Goal: Task Accomplishment & Management: Use online tool/utility

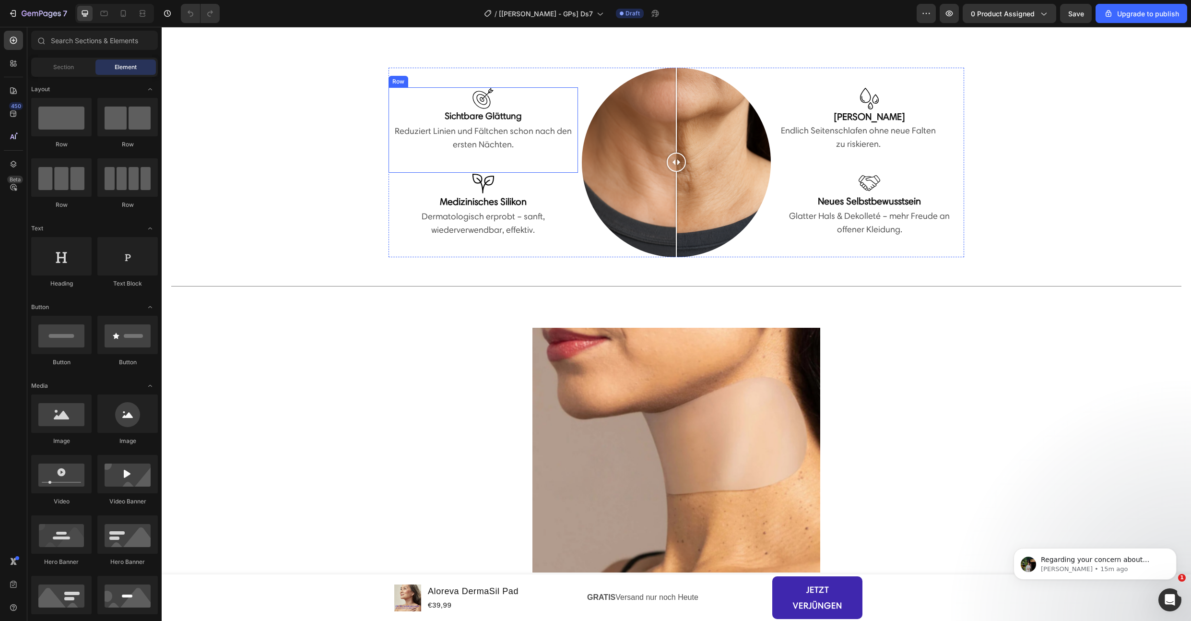
scroll to position [342, 0]
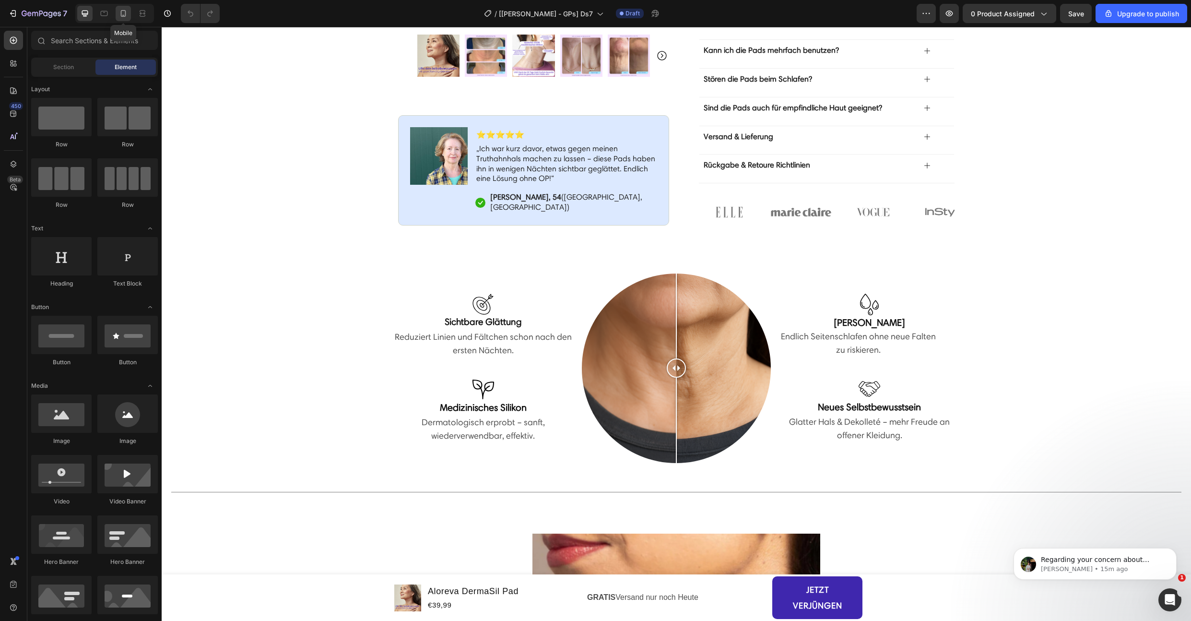
click at [119, 13] on icon at bounding box center [124, 14] width 10 height 10
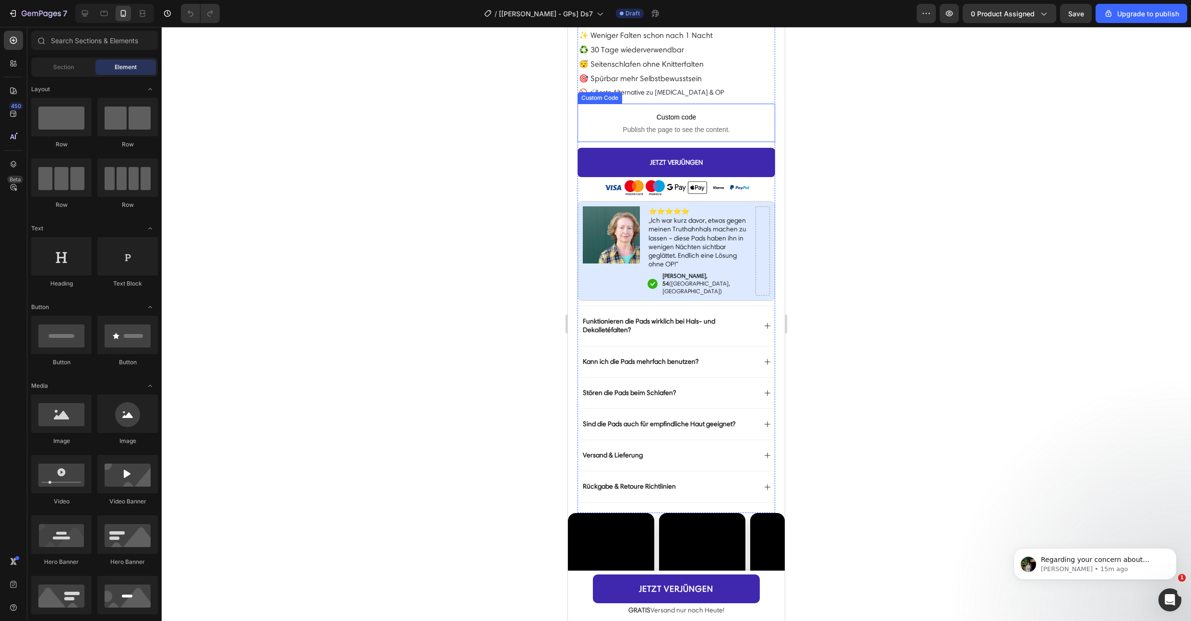
click at [629, 125] on span "Publish the page to see the content." at bounding box center [677, 130] width 198 height 10
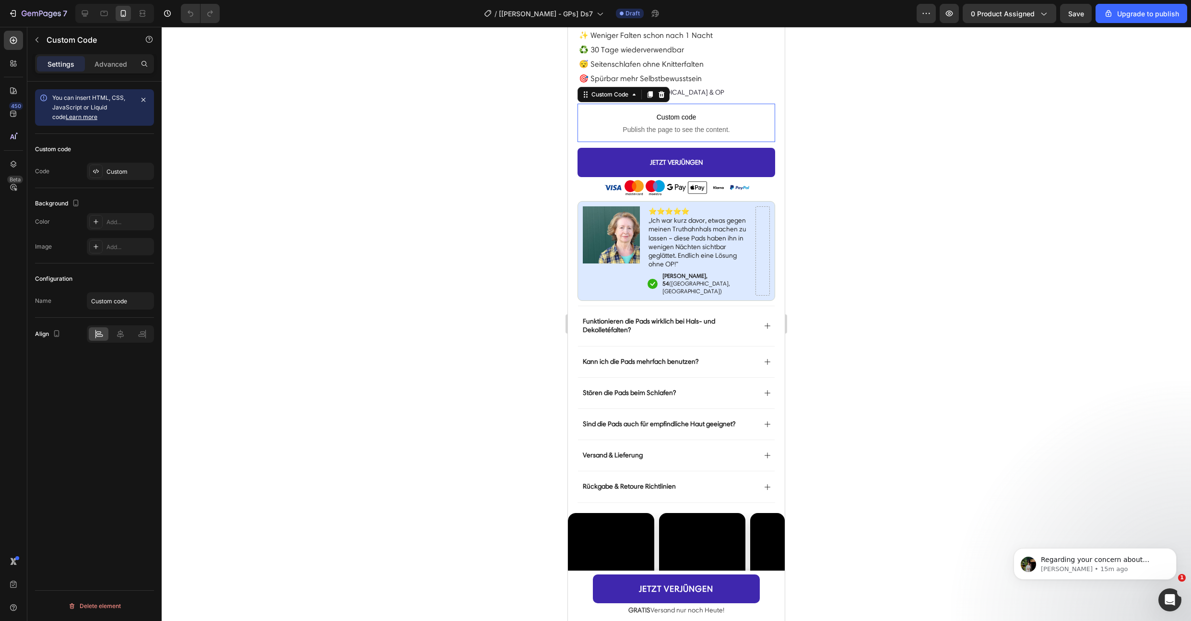
click at [629, 125] on span "Publish the page to see the content." at bounding box center [677, 130] width 198 height 10
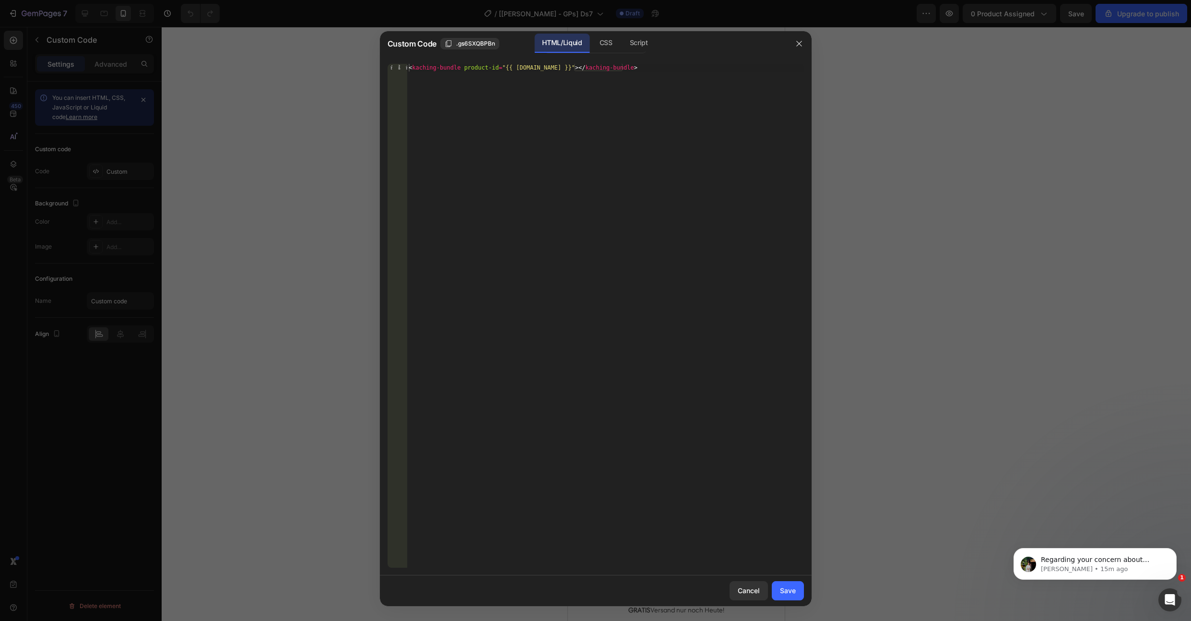
type textarea "<kaching-bundle product-id="{{ product.id }}"></kaching-bundle>"
click at [651, 72] on div "< kaching-bundle product-id = "{{ product.id }}" > </ kaching-bundle >" at bounding box center [605, 323] width 397 height 519
drag, startPoint x: 461, startPoint y: 69, endPoint x: 277, endPoint y: 69, distance: 184.2
click at [279, 69] on div "Custom Code .gs6SXQBPBn HTML/Liquid CSS Script <kaching-bundle product-id="{{ p…" at bounding box center [595, 310] width 1191 height 621
click at [501, 117] on div "< kaching-bundle product-id = "{{ product.id }}" > </ kaching-bundle >" at bounding box center [605, 323] width 397 height 519
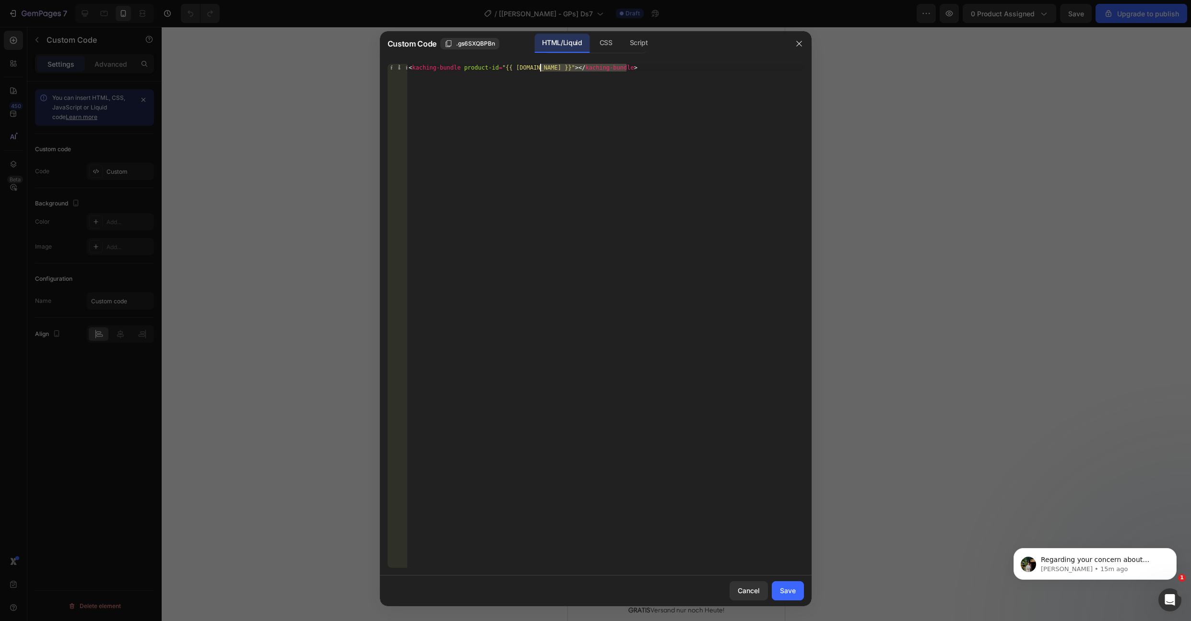
drag, startPoint x: 693, startPoint y: 76, endPoint x: 302, endPoint y: 66, distance: 390.7
click at [320, 65] on div "Custom Code .gs6SXQBPBn HTML/Liquid CSS Script <kaching-bundle product-id="{{ p…" at bounding box center [595, 310] width 1191 height 621
click at [804, 41] on button "button" at bounding box center [799, 43] width 15 height 15
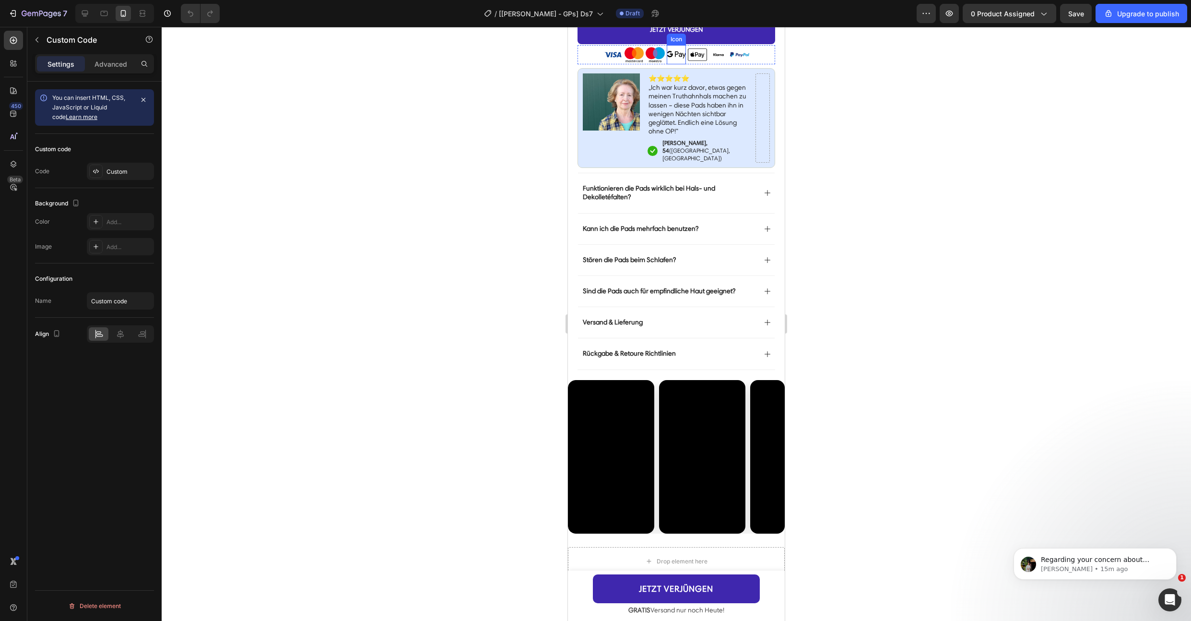
scroll to position [573, 0]
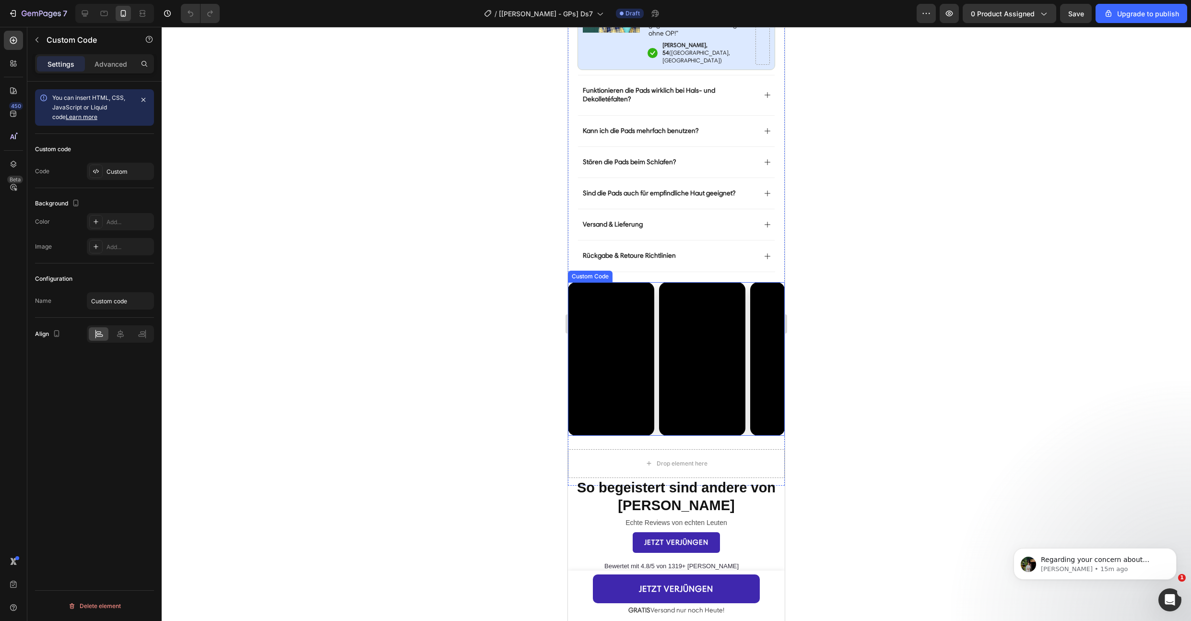
click at [673, 344] on video at bounding box center [702, 359] width 86 height 154
click at [673, 342] on video at bounding box center [702, 359] width 86 height 154
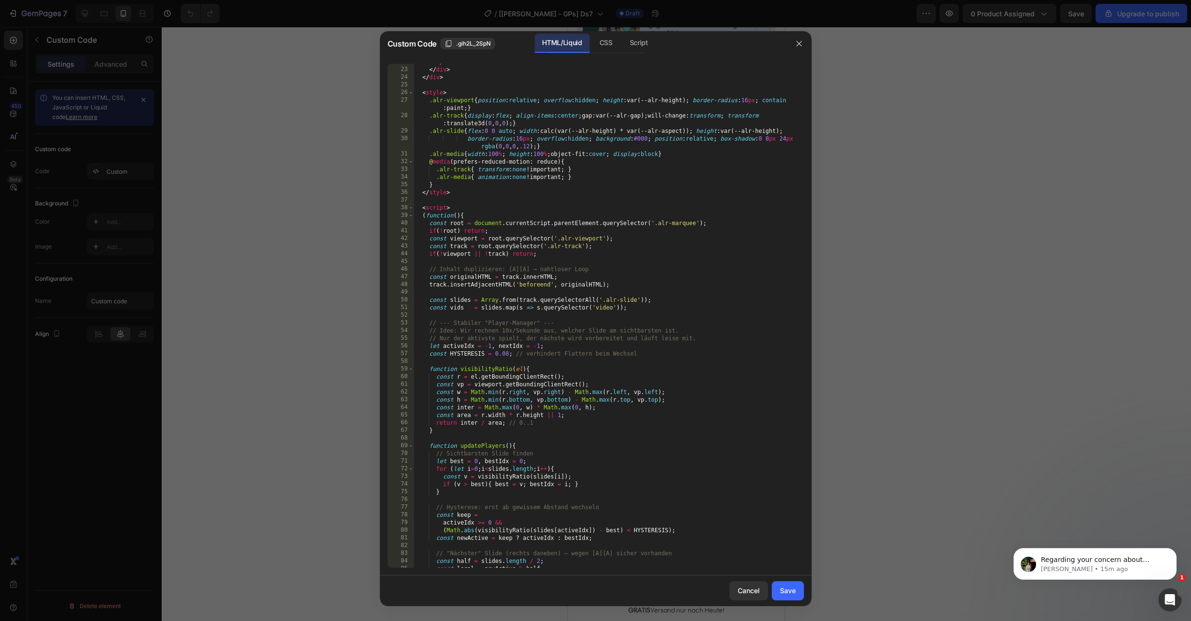
scroll to position [175, 0]
click at [605, 321] on div "</ div > </ div > </ div > < style > .alr-viewport { position : relative ; over…" at bounding box center [605, 317] width 383 height 519
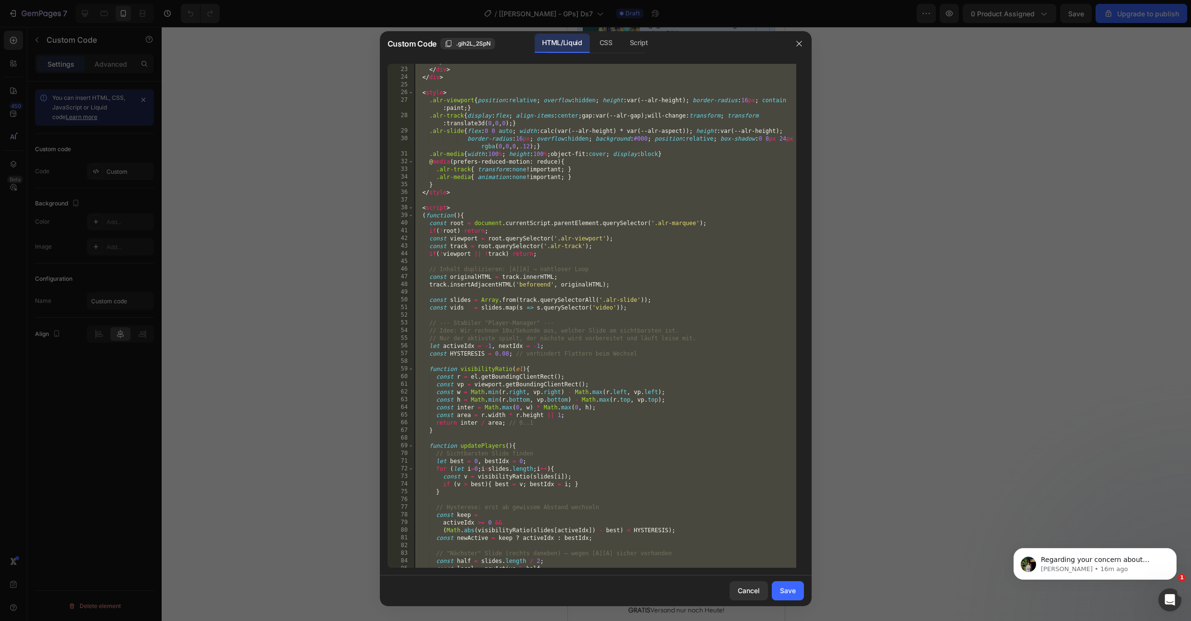
click at [613, 387] on div "</ div > </ div > </ div > < style > .alr-viewport { position : relative ; over…" at bounding box center [605, 317] width 383 height 519
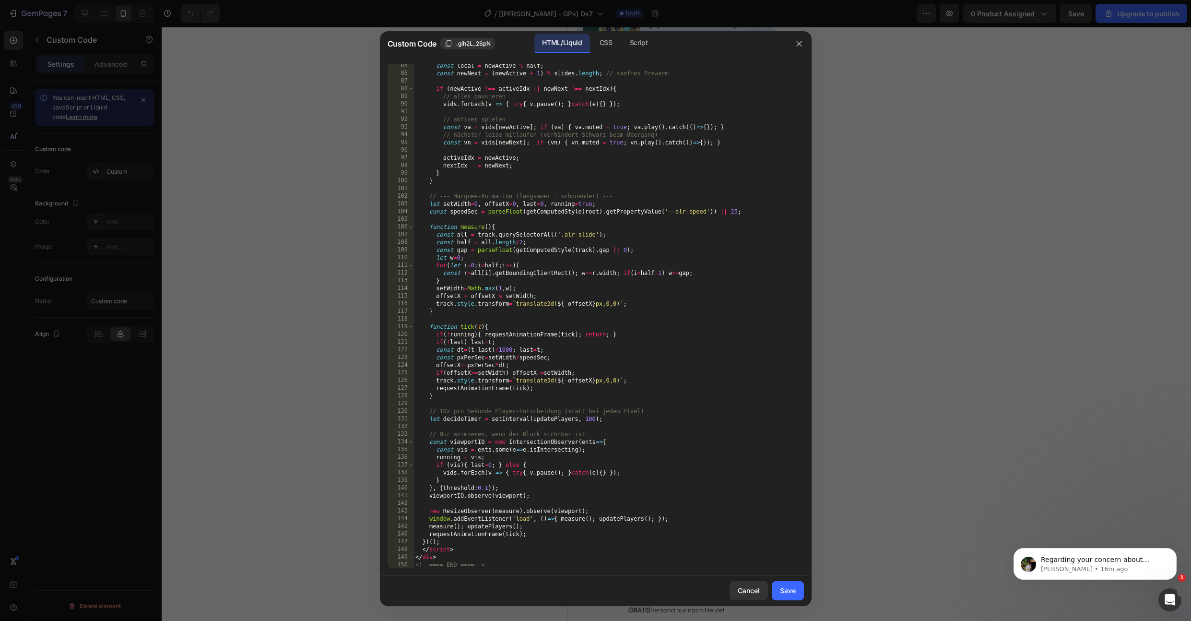
scroll to position [678, 0]
click at [484, 488] on div "const local = newActive % half ; const newNext = ( newActive + 1 ) % slides . l…" at bounding box center [605, 320] width 383 height 519
type textarea "}, {threshold:1});"
click at [783, 592] on div "Save" at bounding box center [788, 590] width 16 height 10
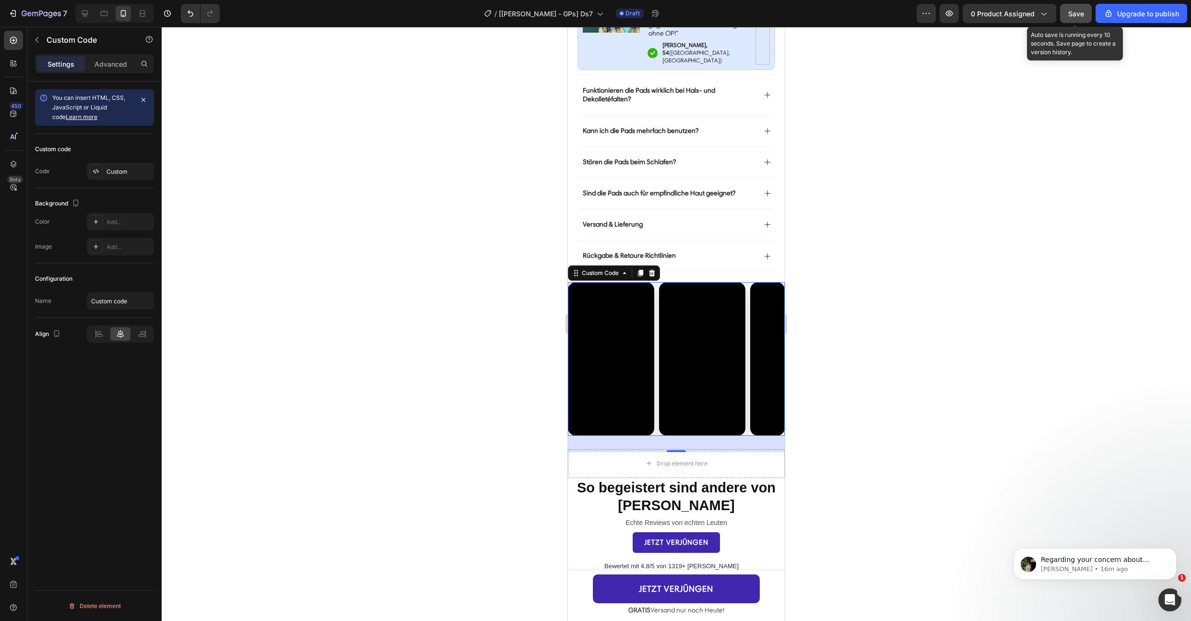
click at [1076, 22] on button "Save" at bounding box center [1076, 13] width 32 height 19
click at [669, 327] on video at bounding box center [702, 359] width 86 height 154
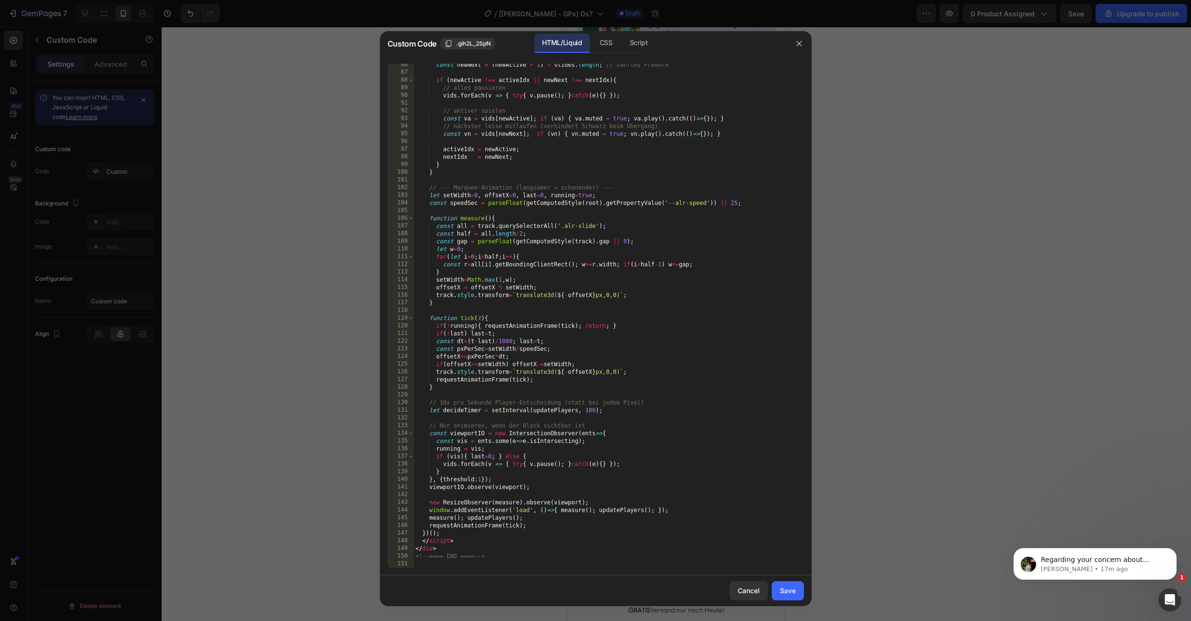
scroll to position [686, 0]
click at [484, 480] on div "const newNext = ( newActive + 1 ) % slides . length ; // sanftes Prewarm if ( n…" at bounding box center [605, 320] width 383 height 519
drag, startPoint x: 481, startPoint y: 477, endPoint x: 444, endPoint y: 479, distance: 37.0
click at [444, 479] on div "const newNext = ( newActive + 1 ) % slides . length ; // sanftes Prewarm if ( n…" at bounding box center [605, 320] width 383 height 519
paste textarea "rootMargin: "200px 0px""
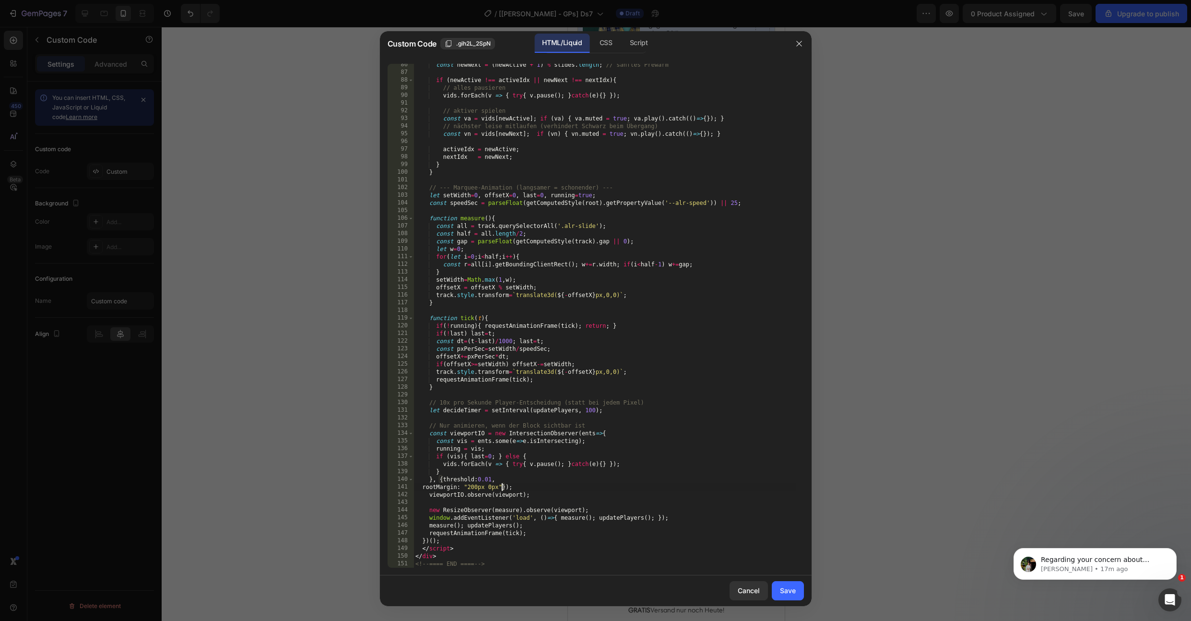
click at [422, 487] on div "const newNext = ( newActive + 1 ) % slides . length ; // sanftes Prewarm if ( n…" at bounding box center [605, 320] width 383 height 519
type textarea "}, {threshold:0.01, rootMargin: "200px 0px"});"
click at [780, 587] on div "Save" at bounding box center [788, 590] width 16 height 10
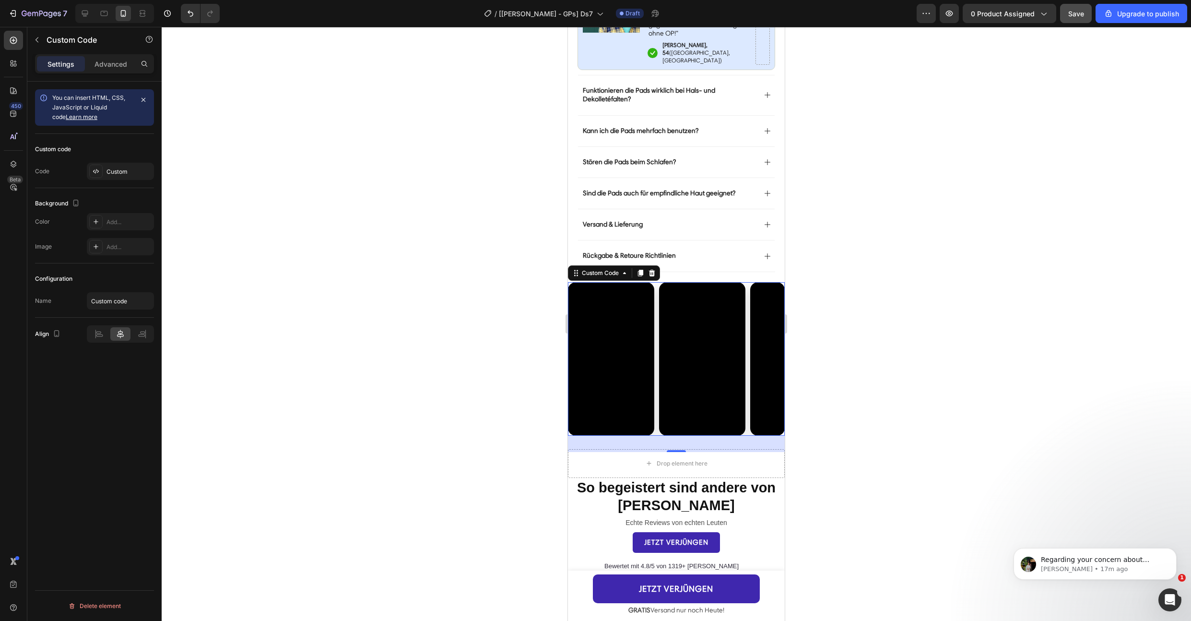
click at [1079, 16] on span "Save" at bounding box center [1076, 14] width 16 height 8
click at [1074, 12] on span "Save" at bounding box center [1076, 14] width 16 height 8
click at [660, 314] on video at bounding box center [702, 359] width 86 height 154
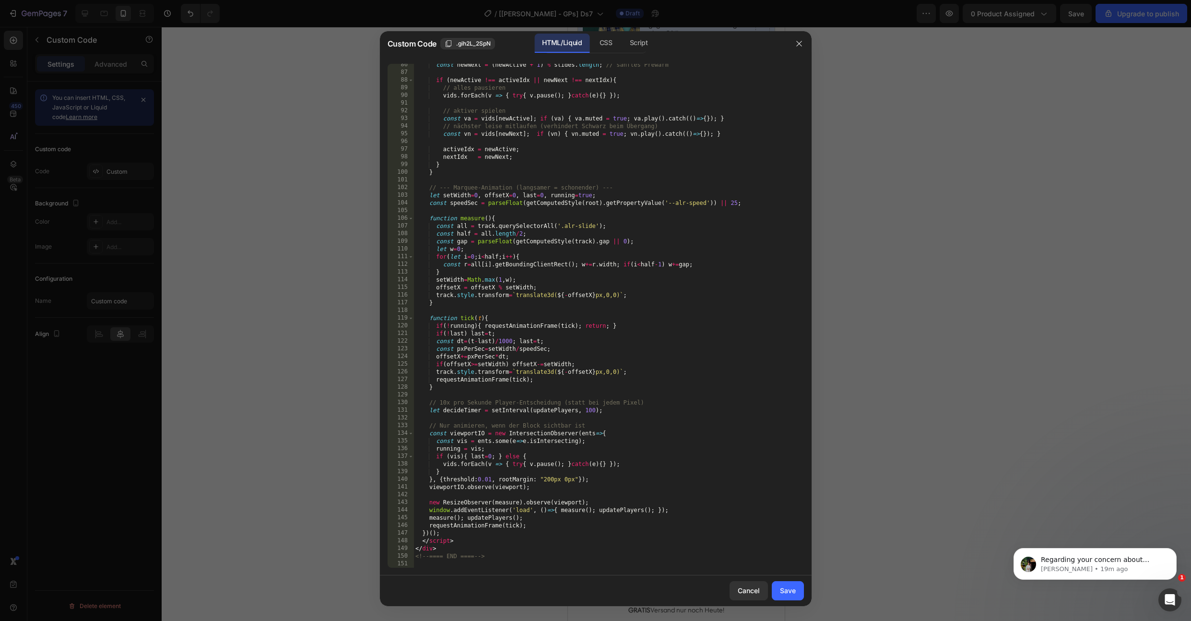
scroll to position [686, 0]
drag, startPoint x: 596, startPoint y: 480, endPoint x: 487, endPoint y: 471, distance: 110.3
click at [487, 471] on div "const newNext = ( newActive + 1 ) % slides . length ; // sanftes Prewarm if ( n…" at bounding box center [605, 320] width 383 height 519
click at [593, 481] on div "const newNext = ( newActive + 1 ) % slides . length ; // sanftes Prewarm if ( n…" at bounding box center [605, 320] width 383 height 519
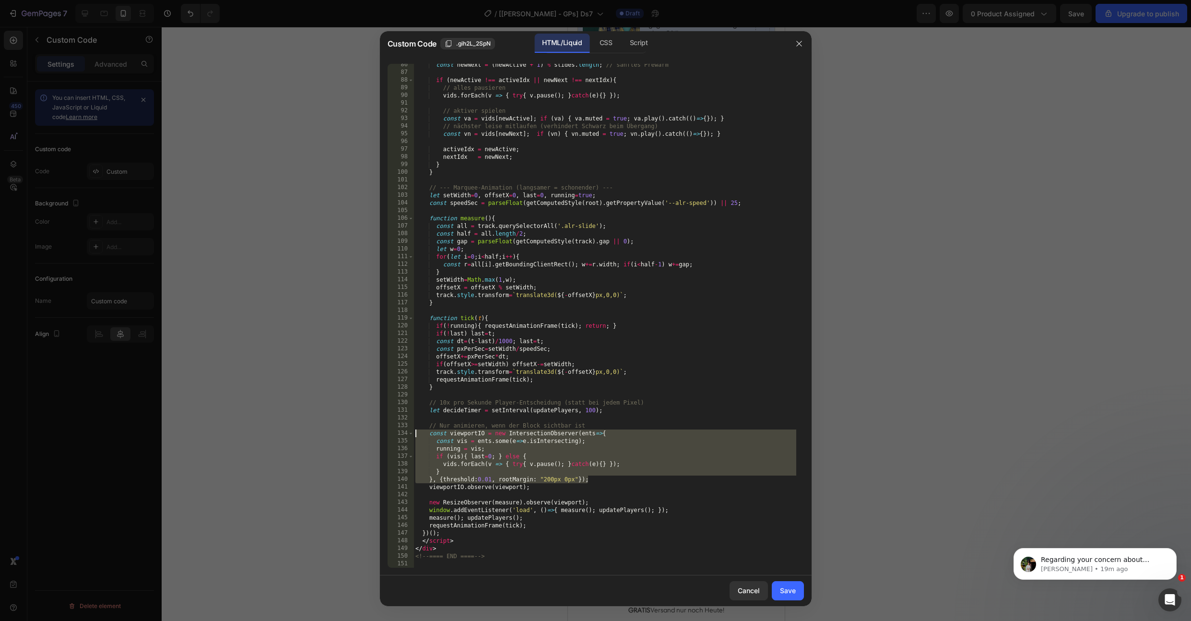
drag, startPoint x: 589, startPoint y: 479, endPoint x: 396, endPoint y: 435, distance: 198.2
click at [396, 435] on div "}, {threshold:0.01, rootMargin: "200px 0px"}); 86 87 88 89 90 91 92 93 94 95 96…" at bounding box center [596, 316] width 416 height 504
type textarea "const viewportIO = new IntersectionObserver(ents=>{ const vis = ents.some(e=>e.…"
paste textarea
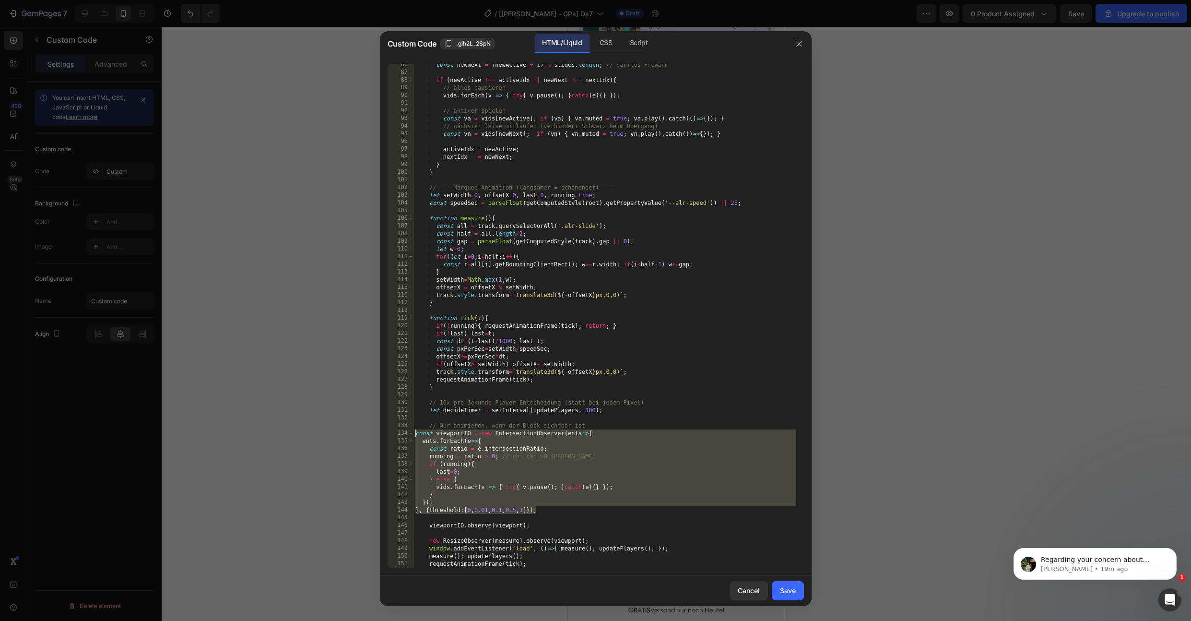
drag, startPoint x: 546, startPoint y: 511, endPoint x: 392, endPoint y: 430, distance: 174.1
click at [392, 430] on div "86 87 88 89 90 91 92 93 94 95 96 97 98 99 100 101 102 103 104 105 106 107 108 1…" at bounding box center [596, 316] width 416 height 504
click at [655, 483] on div "const newNext = ( newActive + 1 ) % slides . length ; // sanftes Prewarm if ( n…" at bounding box center [605, 320] width 383 height 519
type textarea "vids.forEach(v => { try{ v.pause(); }catch(e){} });"
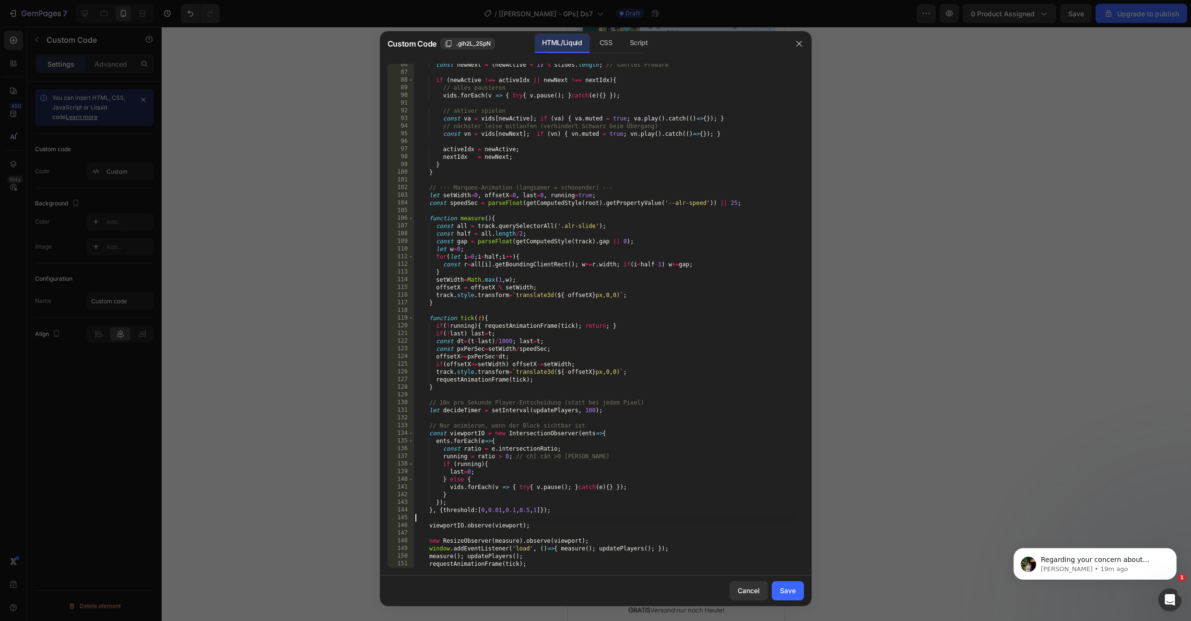
click at [451, 514] on div "const newNext = ( newActive + 1 ) % slides . length ; // sanftes Prewarm if ( n…" at bounding box center [605, 320] width 383 height 519
type textarea "}, {threshold:[0,0.01,0.1,0.5,1]});"
click at [795, 587] on div "Save" at bounding box center [788, 590] width 16 height 10
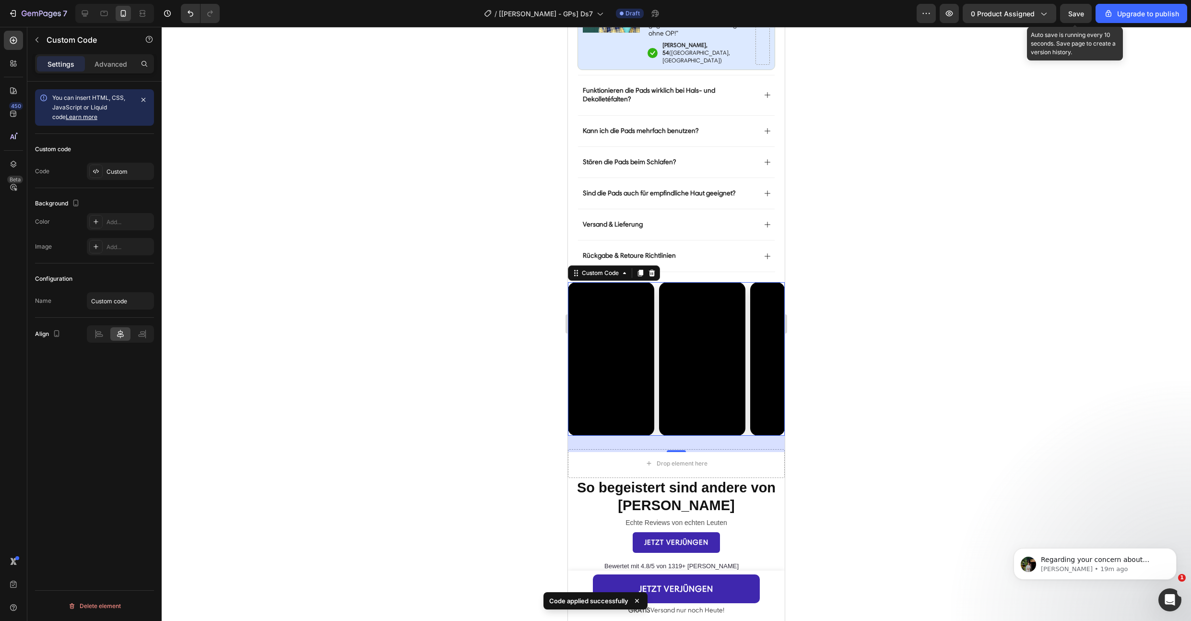
click at [1077, 12] on span "Save" at bounding box center [1076, 14] width 16 height 8
click at [629, 301] on video at bounding box center [611, 359] width 86 height 154
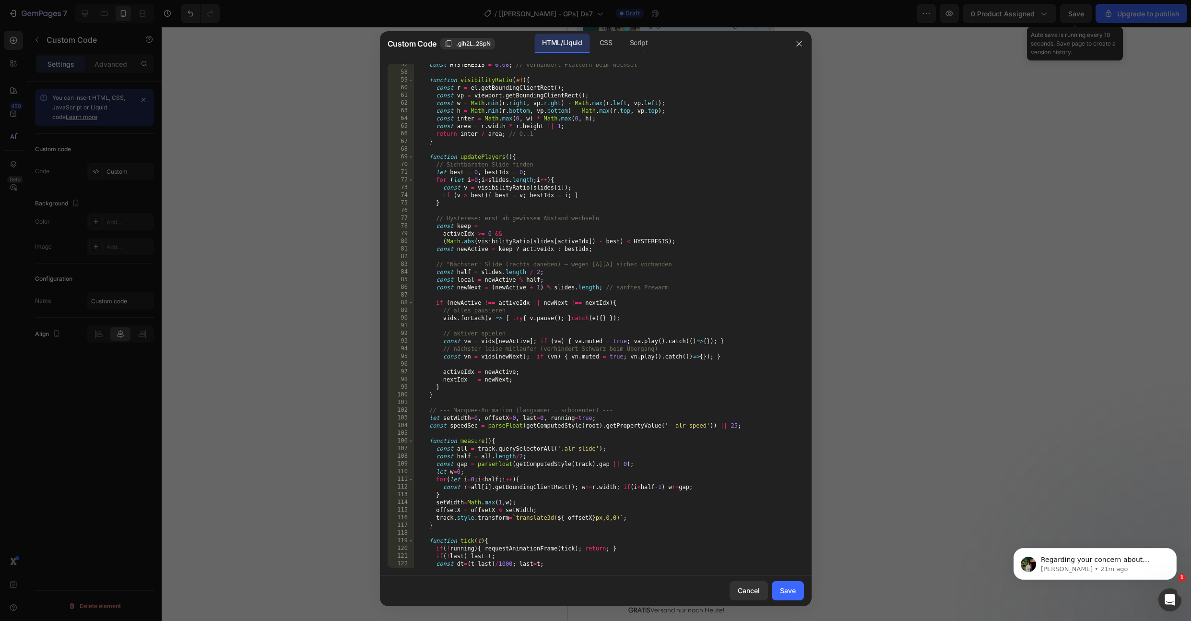
scroll to position [717, 0]
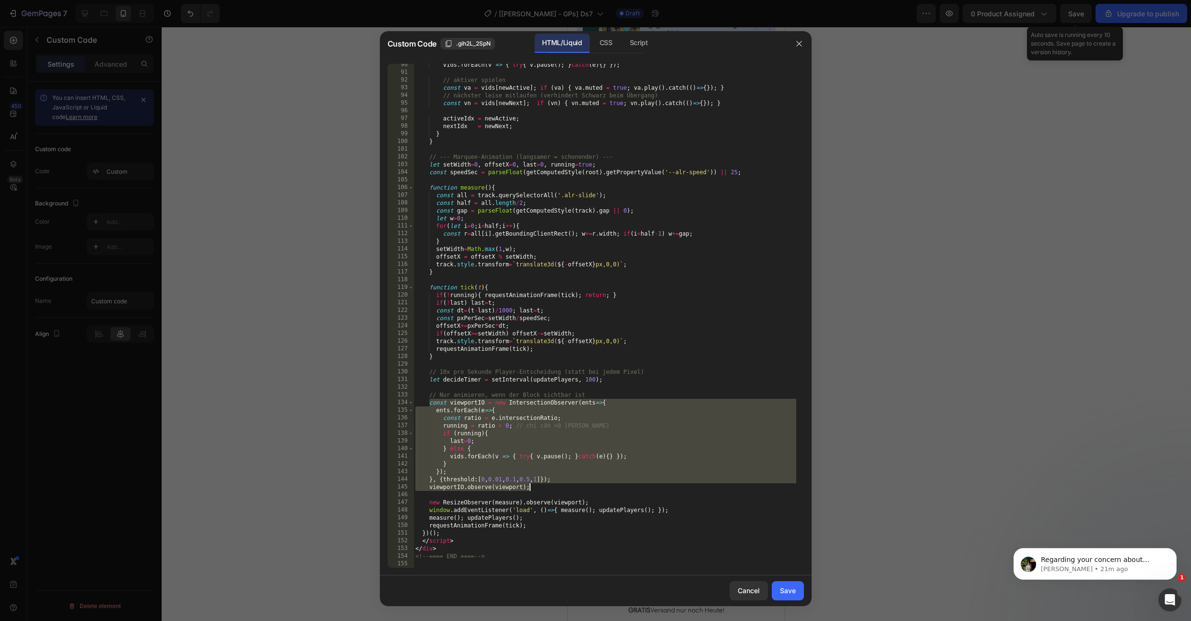
drag, startPoint x: 428, startPoint y: 405, endPoint x: 545, endPoint y: 484, distance: 140.7
click at [545, 484] on div "vids . forEach ( v => { try { v . pause ( ) ; } catch ( e ) { } }) ; // aktiver…" at bounding box center [605, 320] width 383 height 519
type textarea "}, {threshold:[0,0.01,0.1,0.5,1]}); viewportIO.observe(viewport);"
paste textarea
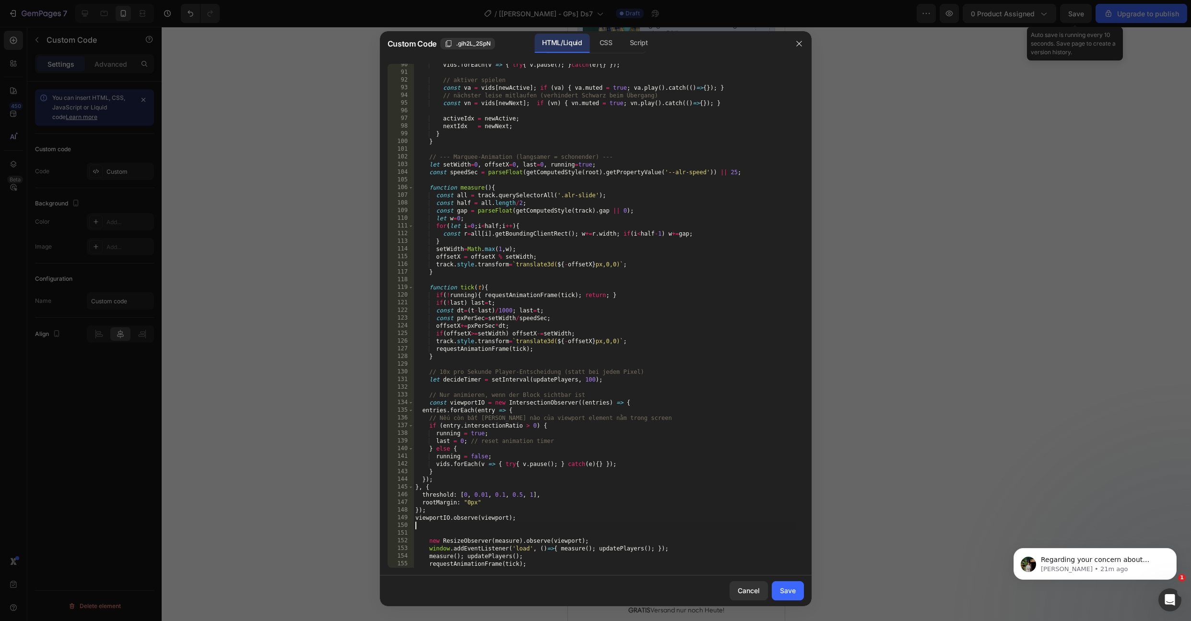
click at [512, 414] on div "vids . forEach ( v => { try { v . pause ( ) ; } catch ( e ) { } }) ; // aktiver…" at bounding box center [605, 320] width 383 height 519
drag, startPoint x: 558, startPoint y: 435, endPoint x: 467, endPoint y: 435, distance: 90.7
click at [467, 435] on div "vids . forEach ( v => { try { v . pause ( ) ; } catch ( e ) { } }) ; // aktiver…" at bounding box center [605, 320] width 383 height 519
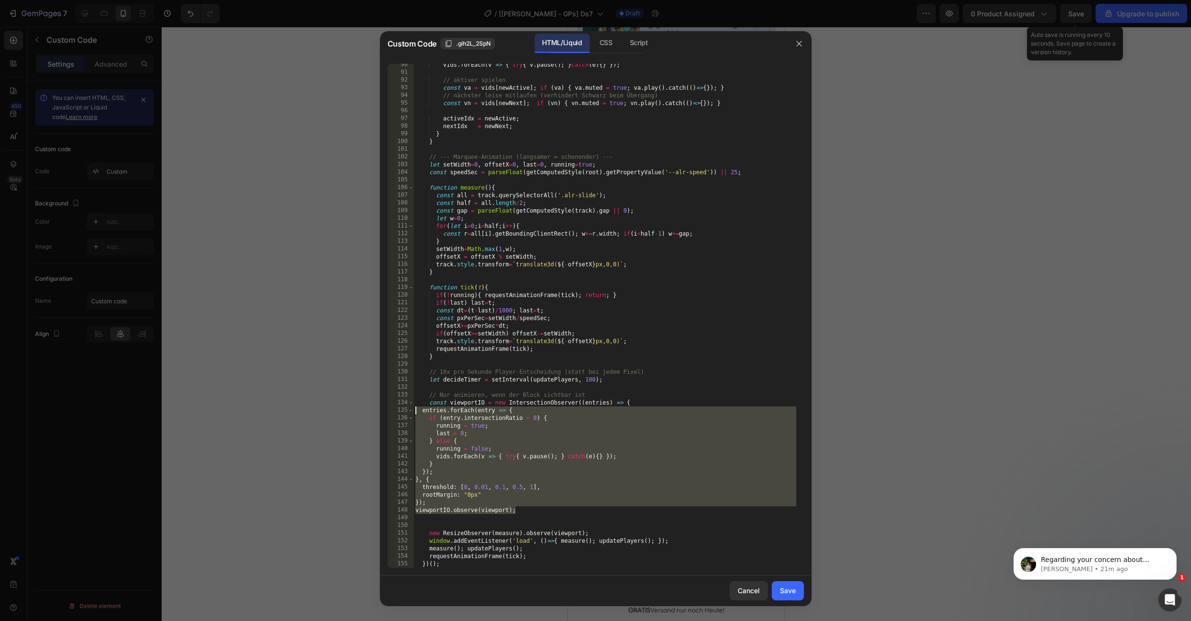
drag, startPoint x: 530, startPoint y: 508, endPoint x: 384, endPoint y: 411, distance: 174.7
click at [384, 411] on div "last = 0; 90 91 92 93 94 95 96 97 98 99 100 101 102 103 104 105 106 107 108 109…" at bounding box center [596, 315] width 432 height 519
click at [738, 534] on div "vids . forEach ( v => { try { v . pause ( ) ; } catch ( e ) { } }) ; // aktiver…" at bounding box center [605, 320] width 383 height 519
type textarea "new ResizeObserver(measure).observe(viewport);"
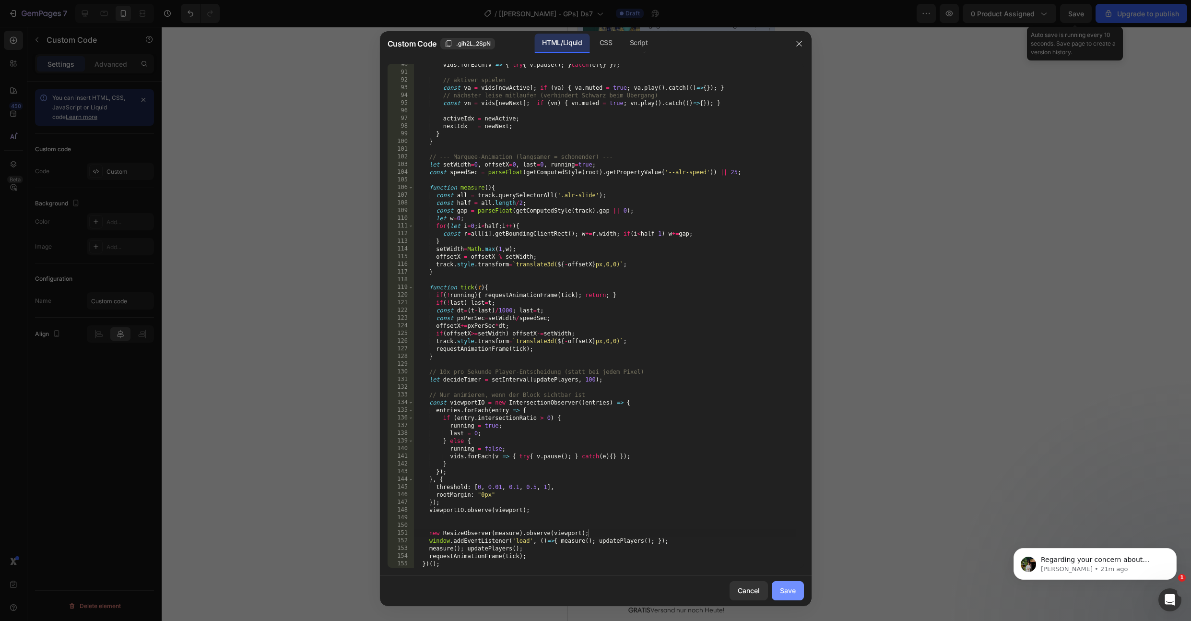
click at [799, 594] on button "Save" at bounding box center [788, 590] width 32 height 19
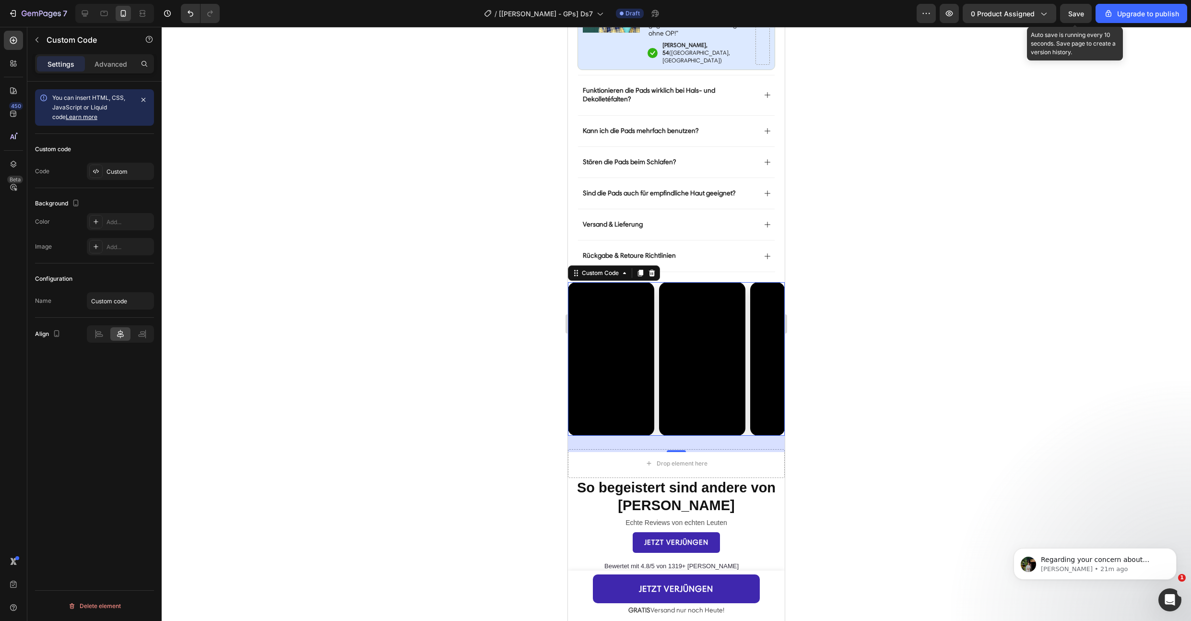
click at [1077, 12] on span "Save" at bounding box center [1076, 14] width 16 height 8
click at [637, 323] on video at bounding box center [611, 359] width 86 height 154
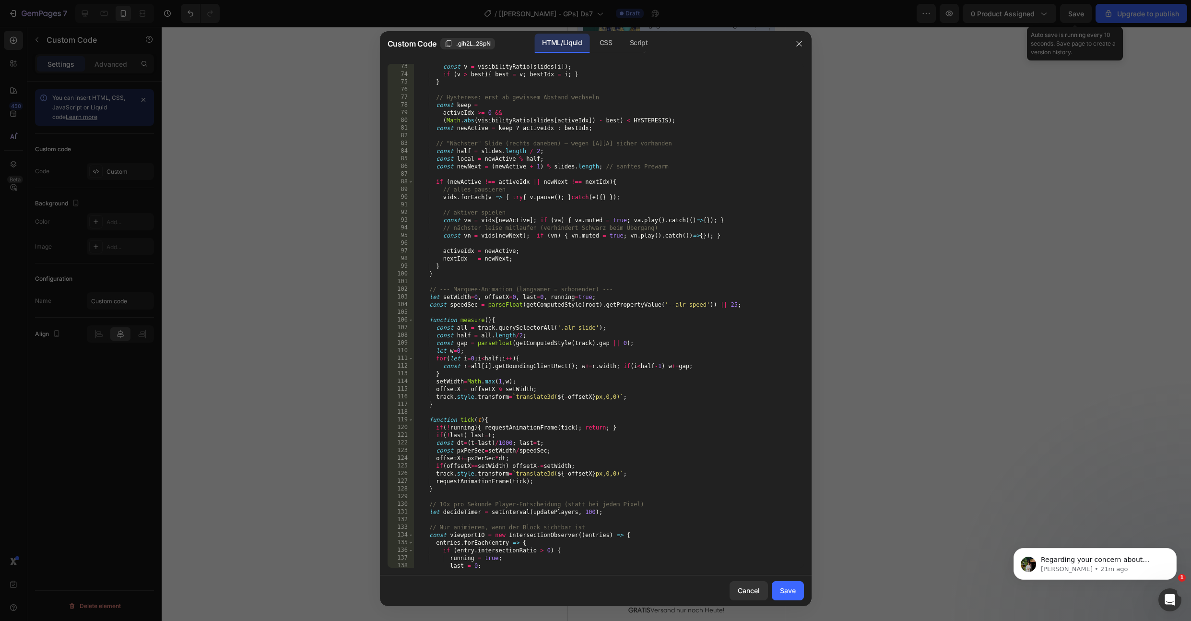
scroll to position [748, 0]
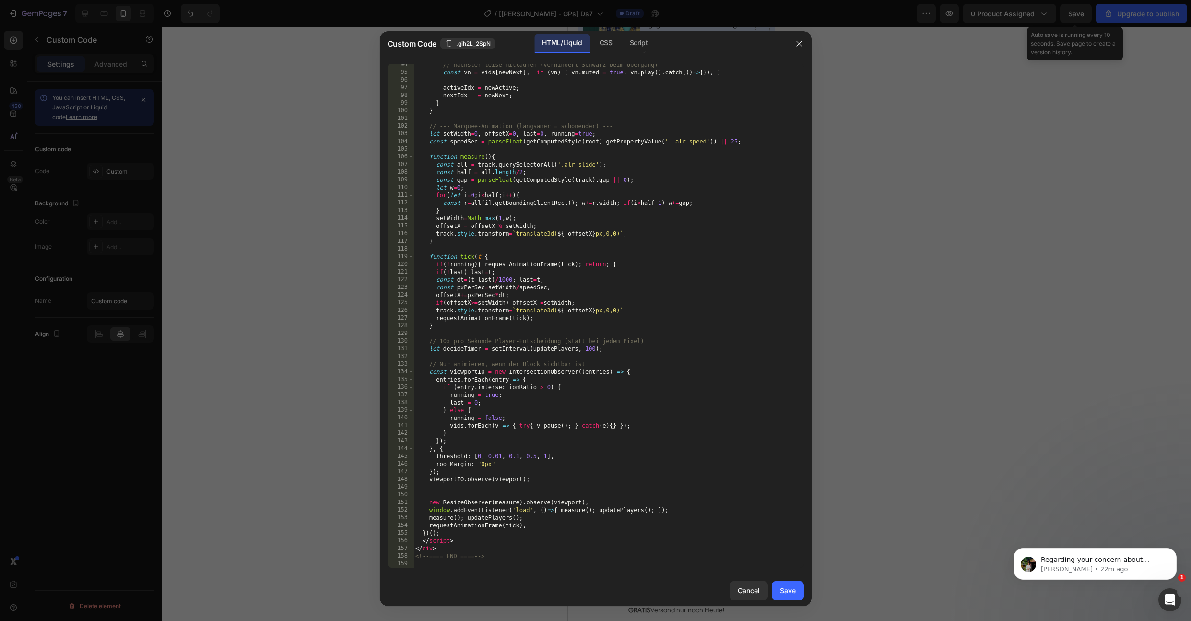
click at [553, 215] on div "// nächster leise mitlaufen (verhindert Schwarz beim Übergang) const vn = vids …" at bounding box center [605, 320] width 383 height 519
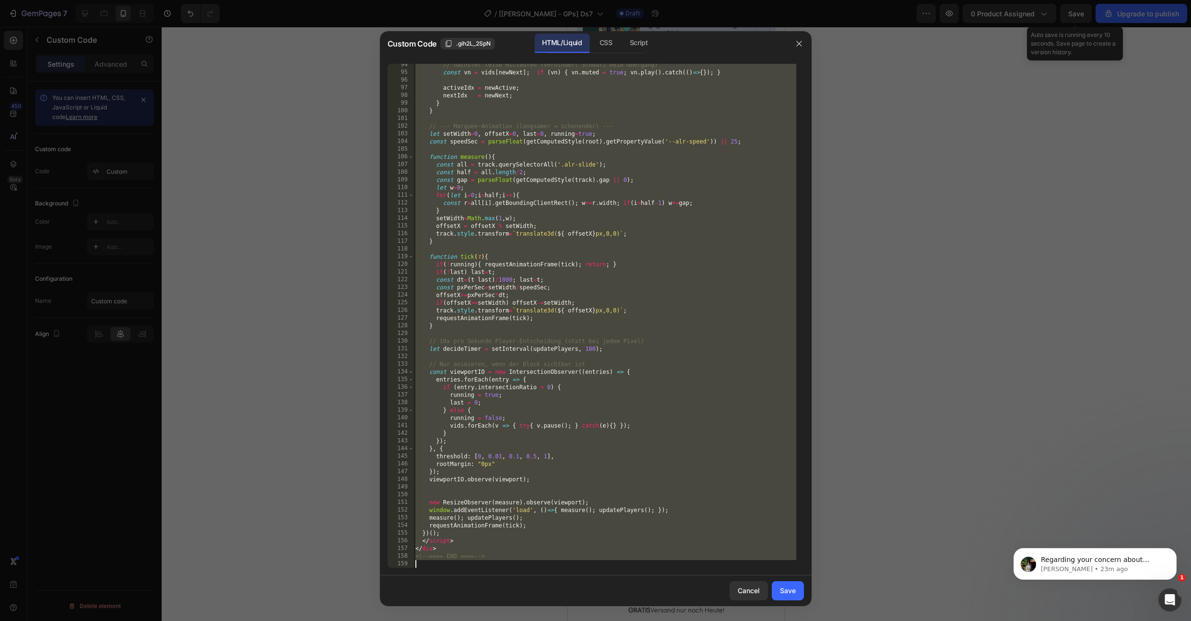
click at [531, 421] on div "// nächster leise mitlaufen (verhindert Schwarz beim Übergang) const vn = vids …" at bounding box center [605, 320] width 383 height 519
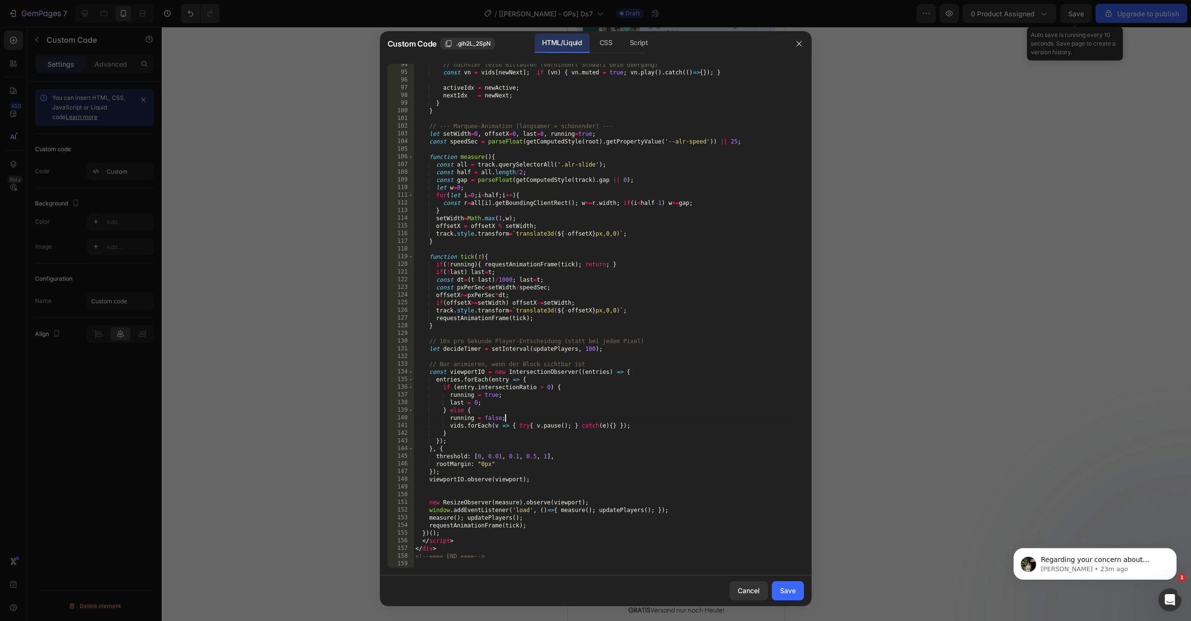
click at [531, 420] on div "// nächster leise mitlaufen (verhindert Schwarz beim Übergang) const vn = vids …" at bounding box center [605, 320] width 383 height 519
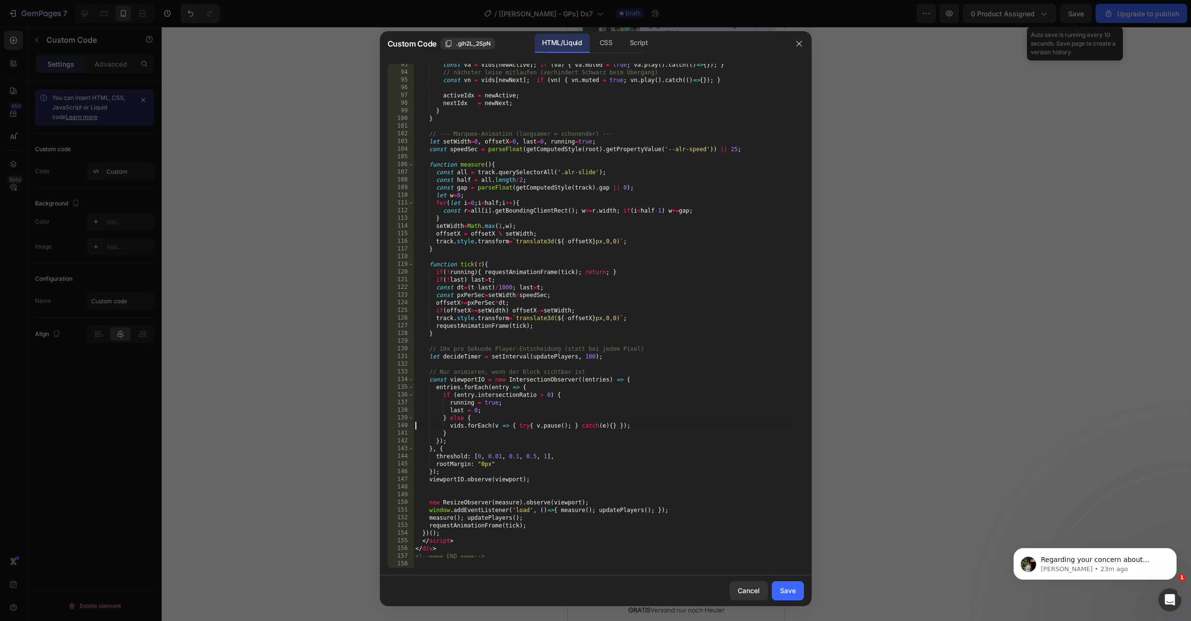
scroll to position [740, 0]
click at [487, 431] on div "const va = vids [ newActive ] ; if ( va ) { va . muted = true ; va . play ( ) .…" at bounding box center [605, 320] width 383 height 519
type textarea "}"
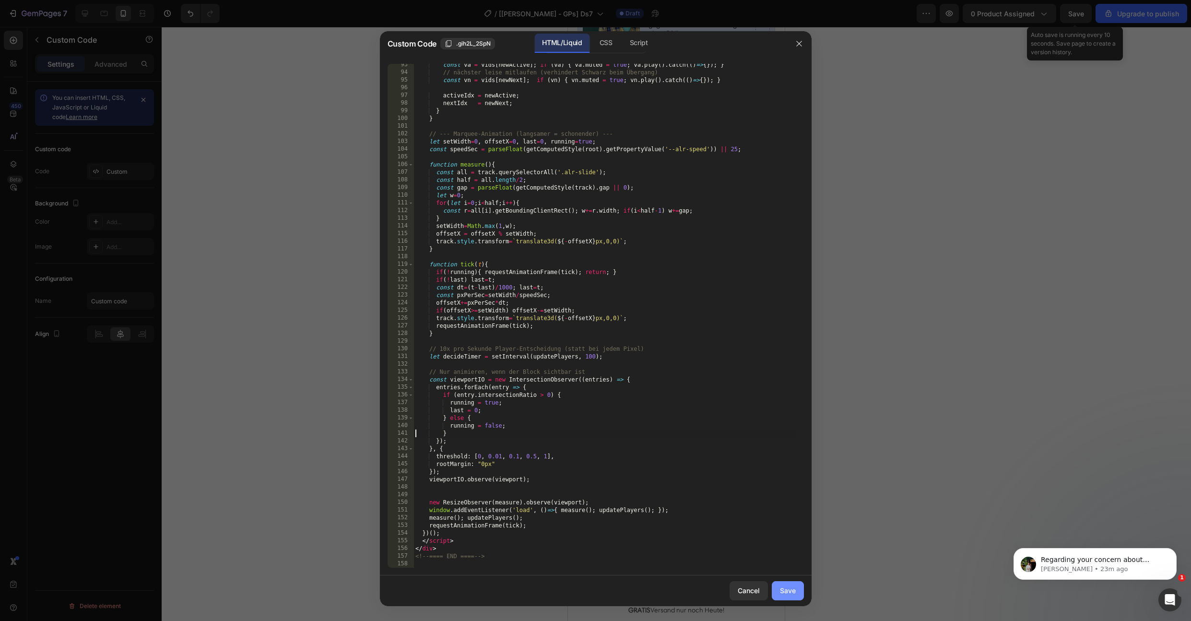
click at [789, 590] on div "Save" at bounding box center [788, 590] width 16 height 10
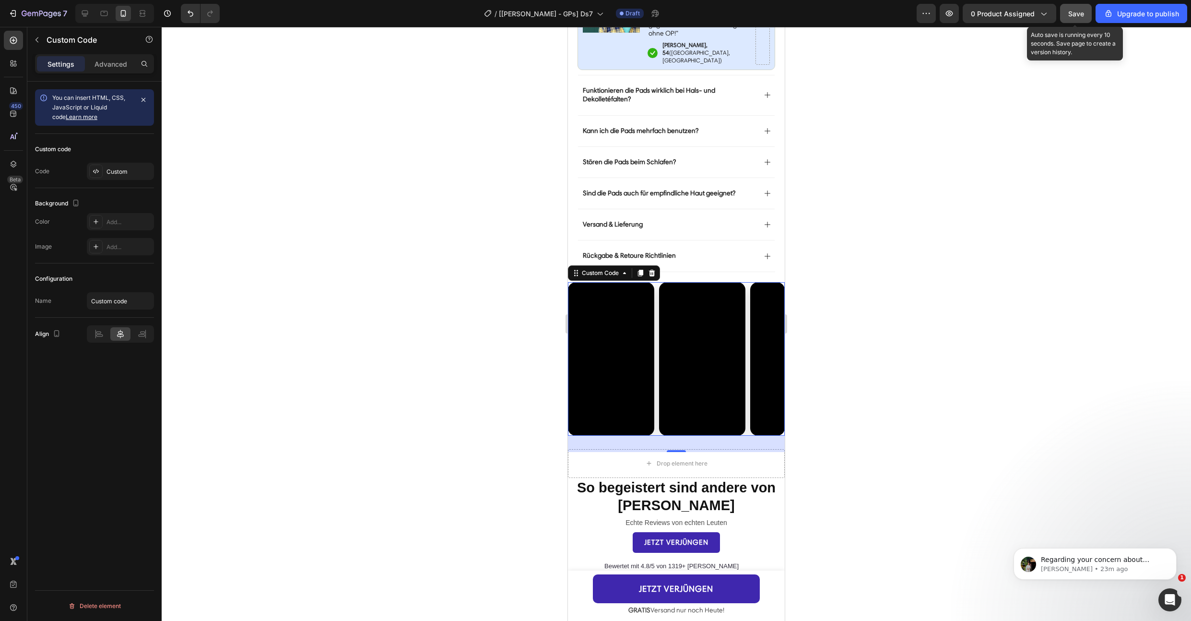
click at [1090, 8] on button "Save" at bounding box center [1076, 13] width 32 height 19
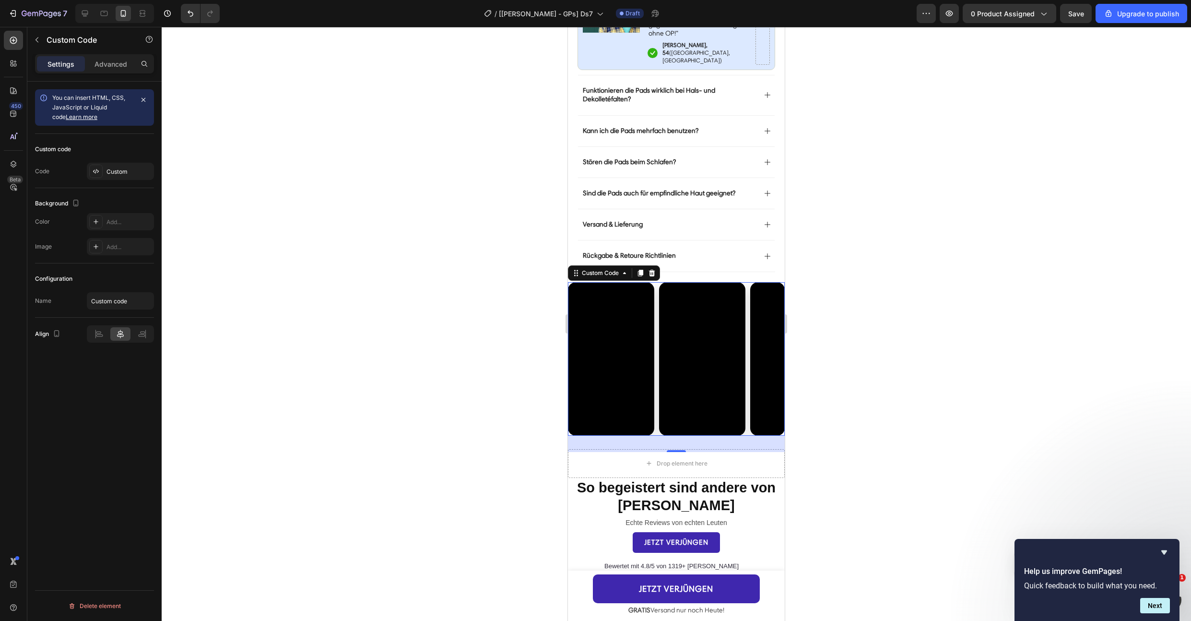
click at [689, 339] on video at bounding box center [702, 359] width 86 height 154
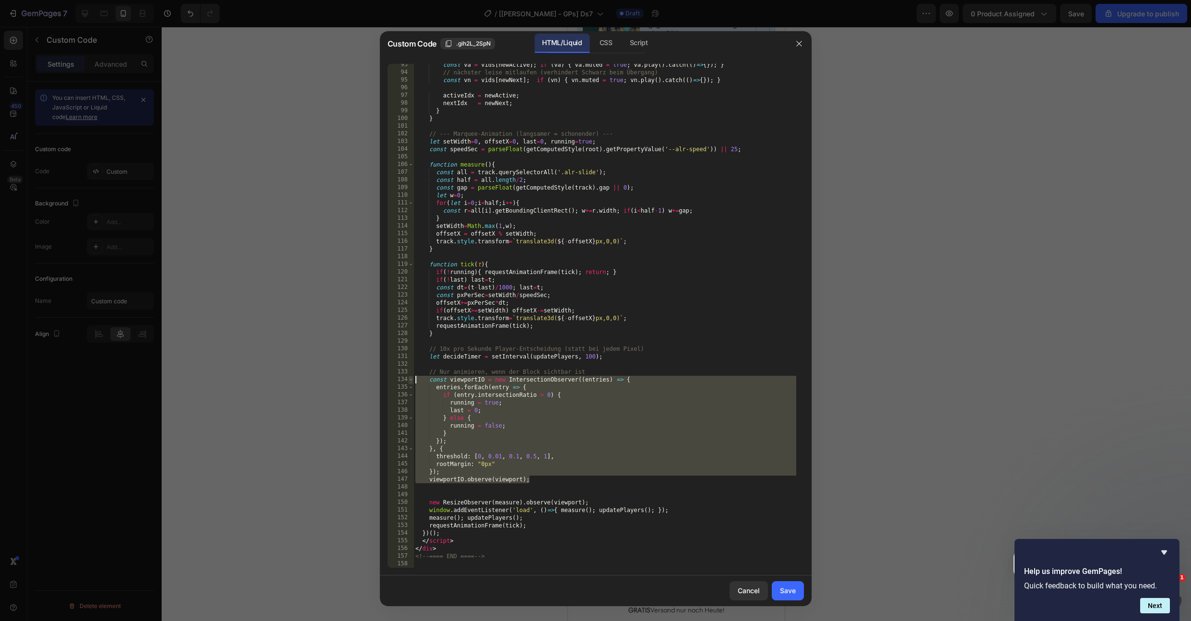
drag, startPoint x: 542, startPoint y: 480, endPoint x: 412, endPoint y: 380, distance: 164.3
click at [412, 380] on div "viewportIO.observe(viewport); 93 94 95 96 97 98 99 100 101 102 103 104 105 106 …" at bounding box center [596, 316] width 416 height 504
type textarea "// const viewportIO = new IntersectionObserver((entries) => { // entries.forEac…"
click at [792, 592] on div "Save" at bounding box center [788, 590] width 16 height 10
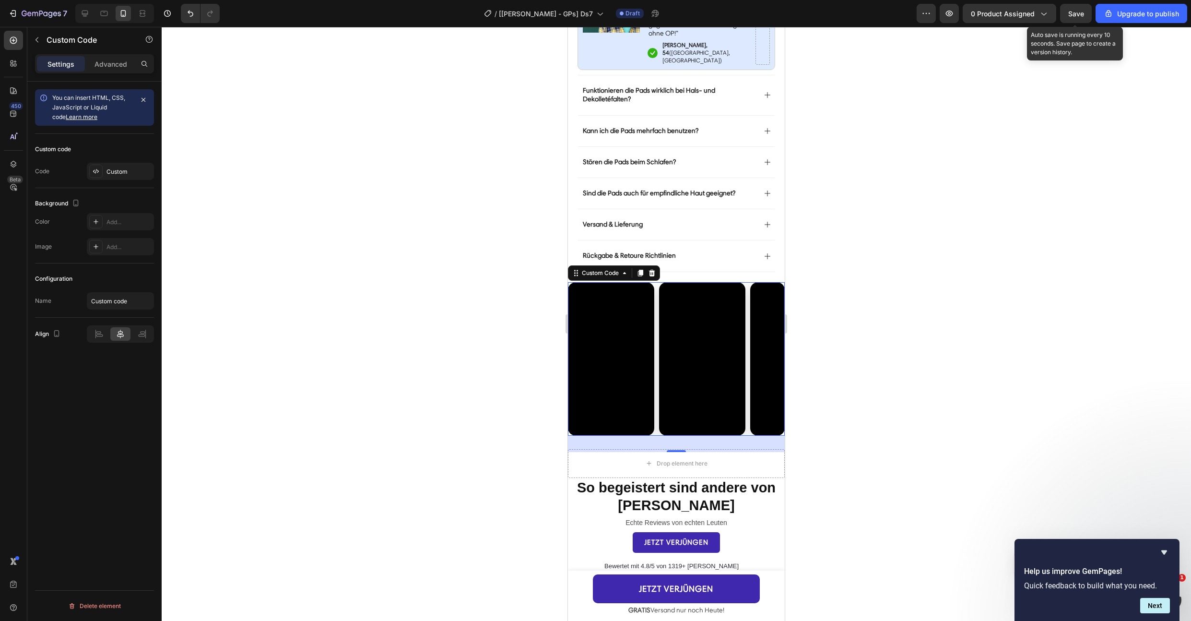
click at [1078, 15] on span "Save" at bounding box center [1076, 14] width 16 height 8
click at [1068, 10] on button "Save" at bounding box center [1076, 13] width 32 height 19
click at [612, 324] on video at bounding box center [611, 359] width 86 height 154
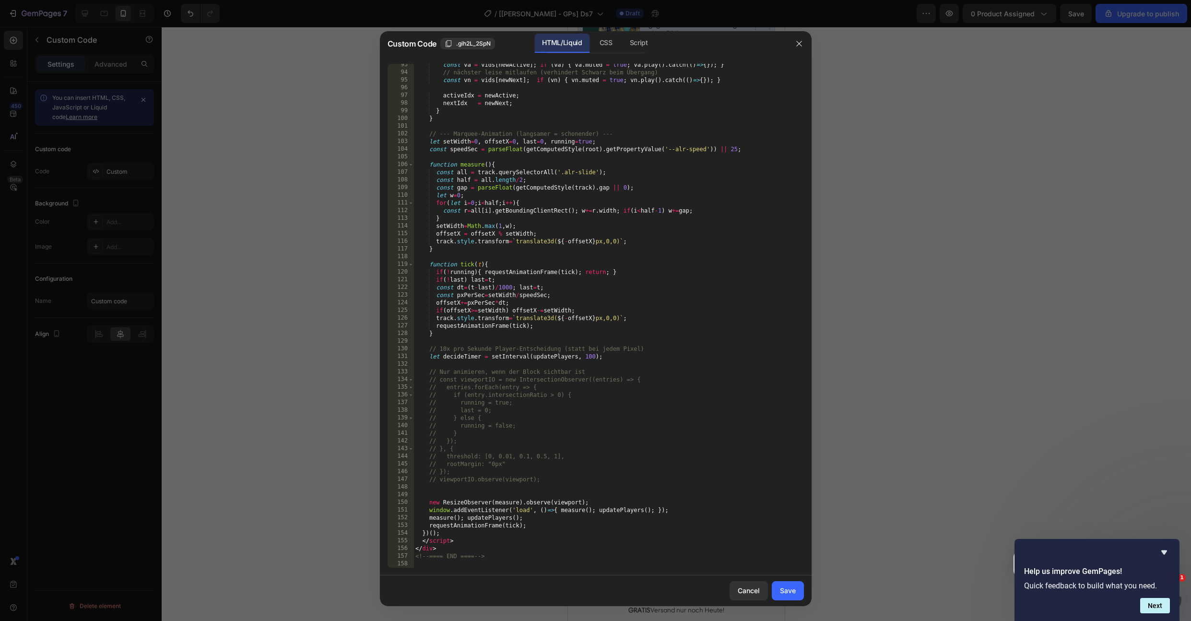
type textarea "// last = 0;"
click at [624, 408] on div "const va = vids [ newActive ] ; if ( va ) { va . muted = true ; va . play ( ) .…" at bounding box center [605, 320] width 383 height 519
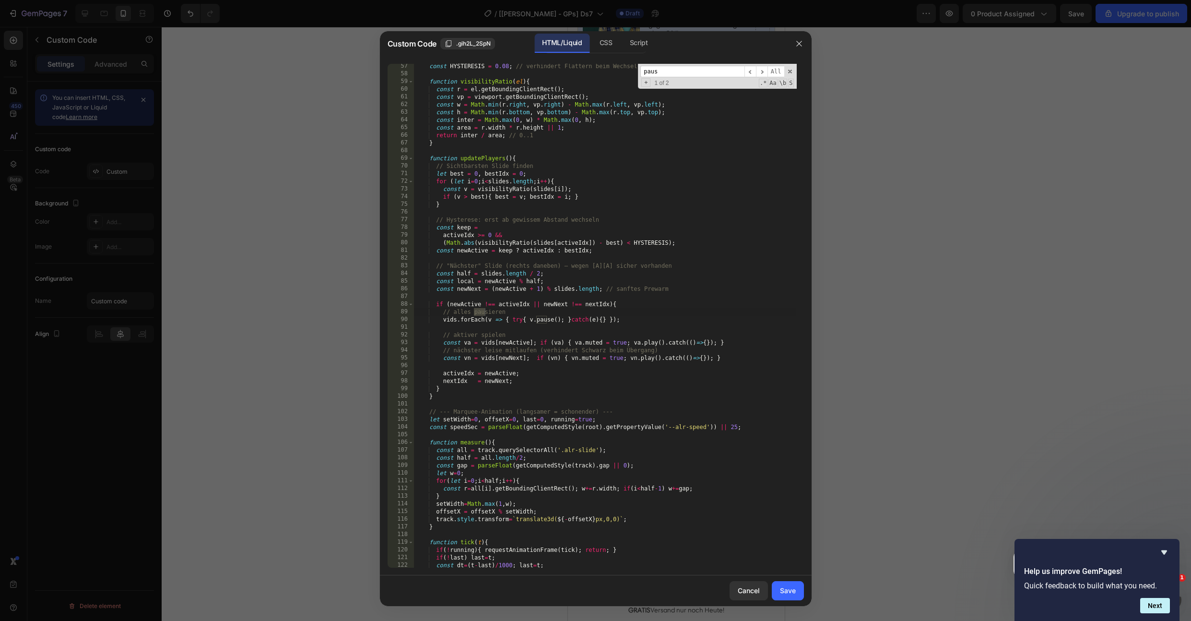
scroll to position [462, 0]
type input "pause"
click at [635, 320] on div "const HYSTERESIS = 0.08 ; // verhindert Flattern beim Wechsel function visibili…" at bounding box center [605, 321] width 383 height 519
type textarea "// vids.forEach(v => { try{ v.pause(); }catch(e){} });"
click at [794, 593] on div "Save" at bounding box center [788, 590] width 16 height 10
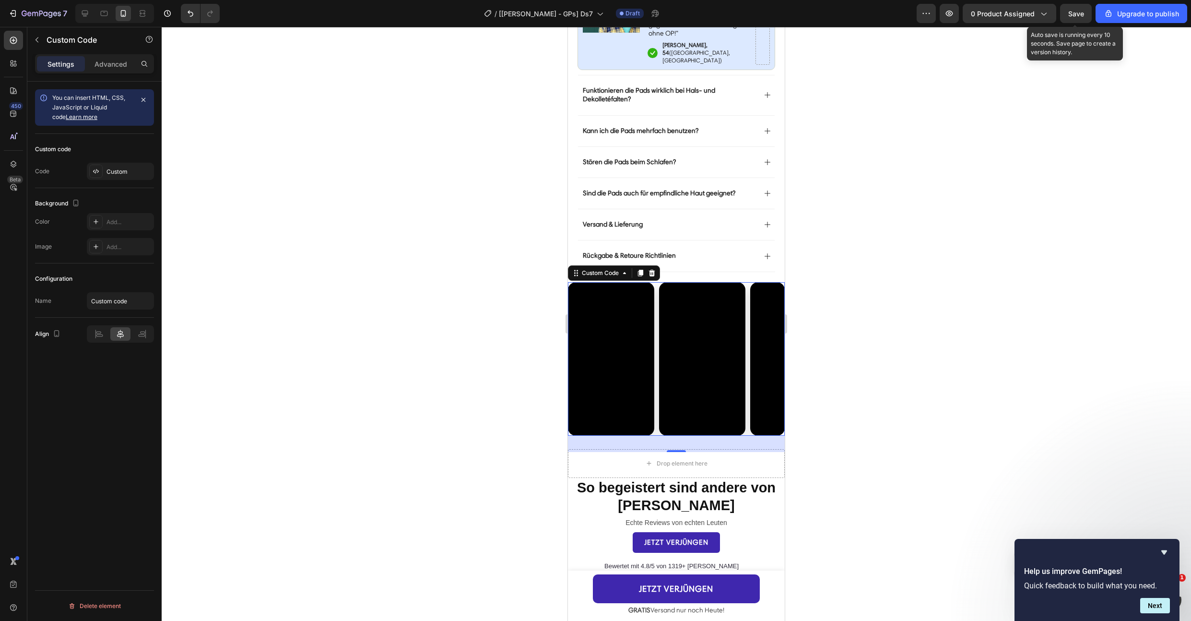
click at [1080, 12] on span "Save" at bounding box center [1076, 14] width 16 height 8
click at [660, 338] on video at bounding box center [702, 359] width 86 height 154
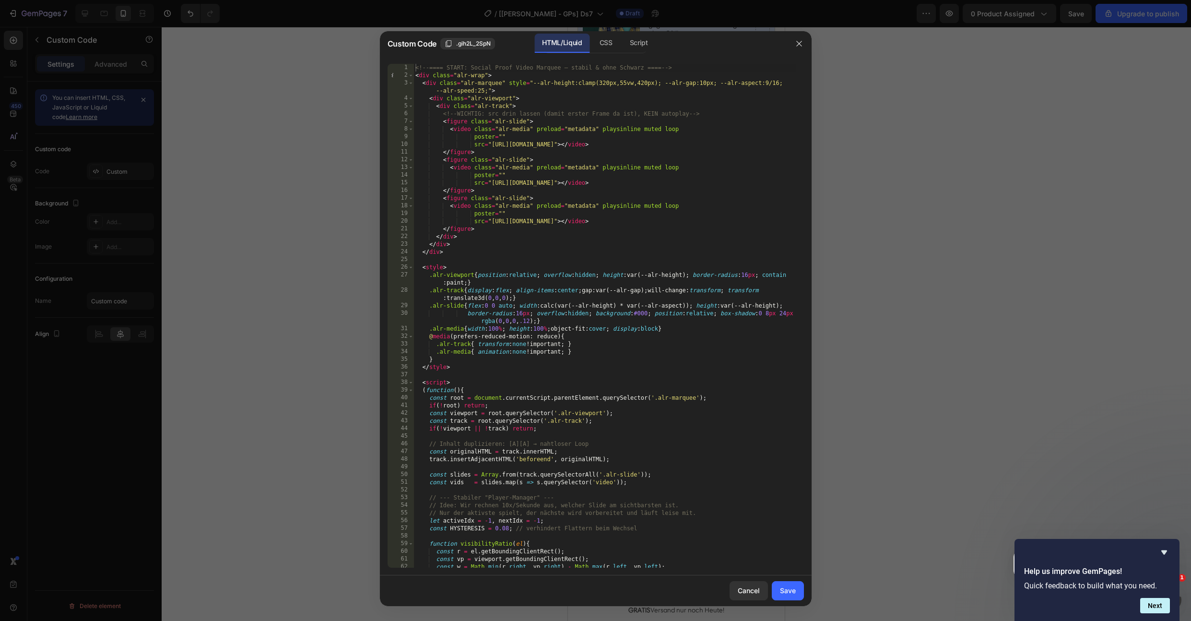
click at [289, 144] on div at bounding box center [595, 310] width 1191 height 621
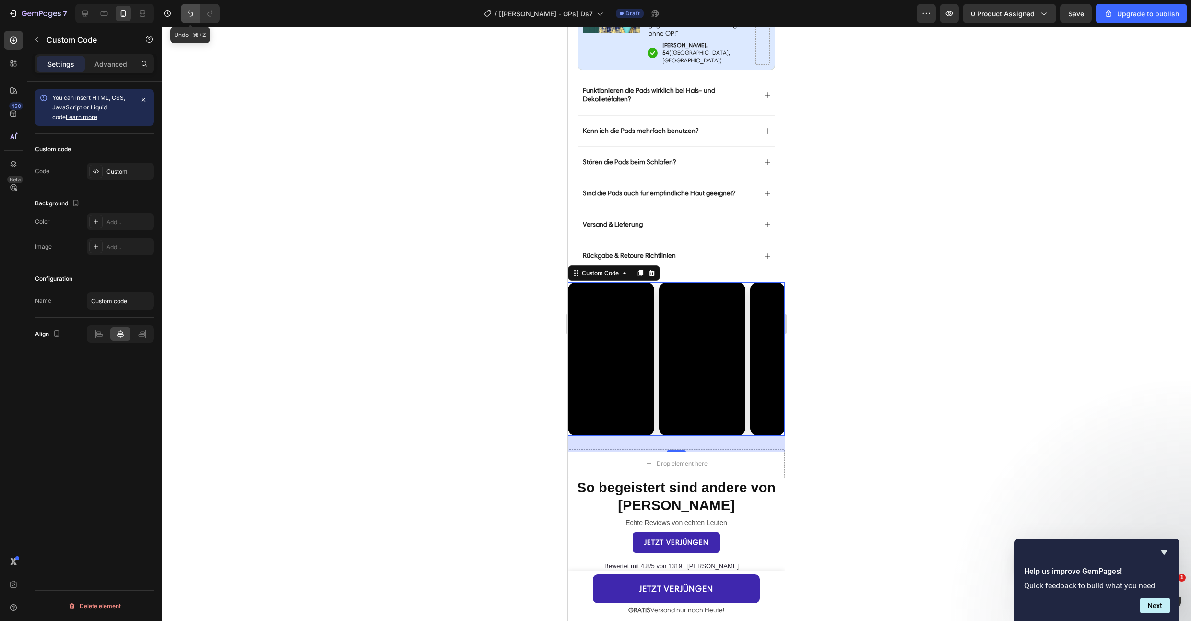
click at [188, 15] on icon "Undo/Redo" at bounding box center [191, 14] width 10 height 10
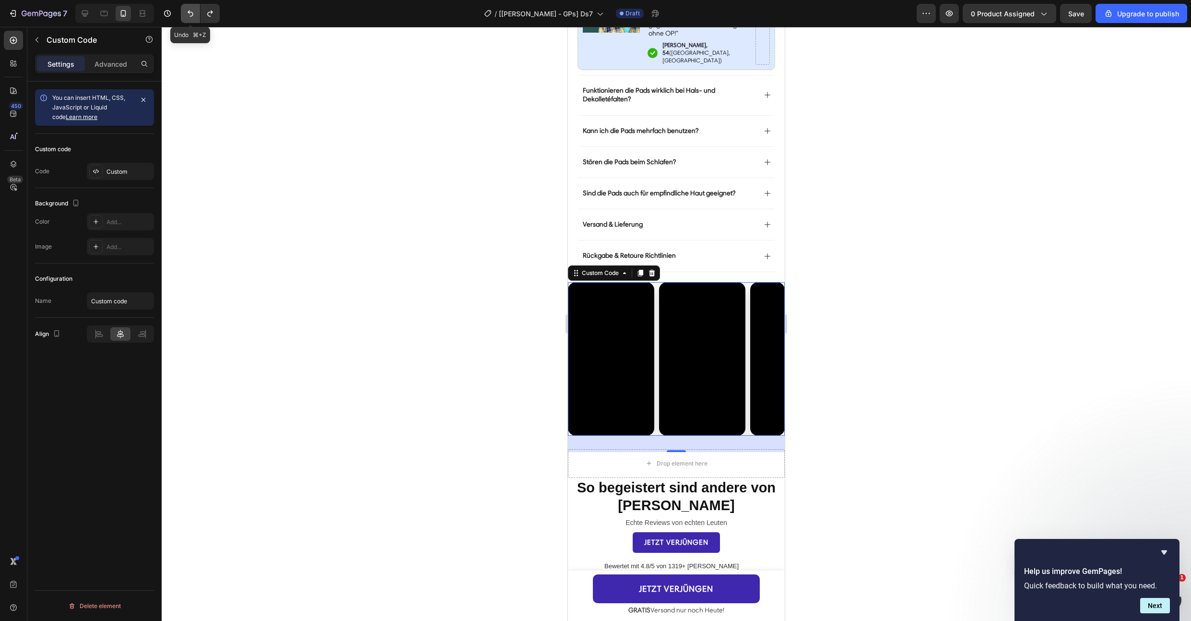
click at [188, 15] on icon "Undo/Redo" at bounding box center [191, 14] width 10 height 10
click at [655, 306] on div at bounding box center [676, 359] width 217 height 154
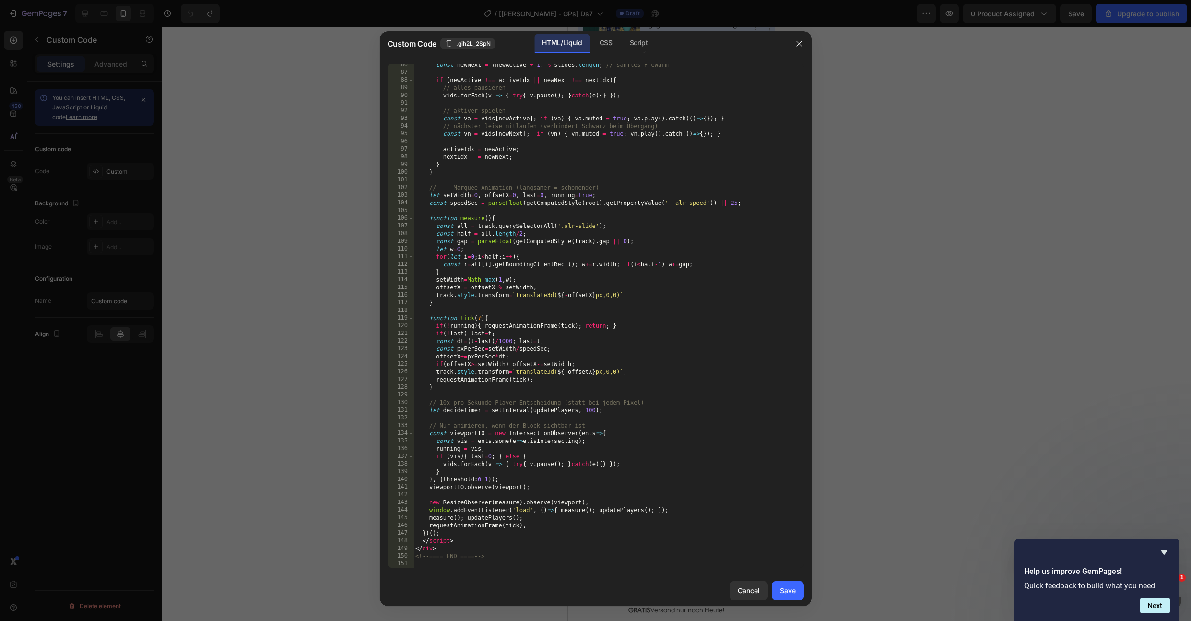
scroll to position [686, 0]
click at [635, 464] on div "const newNext = ( newActive + 1 ) % slides . length ; // sanftes Prewarm if ( n…" at bounding box center [605, 320] width 383 height 519
click at [445, 449] on div "const newNext = ( newActive + 1 ) % slides . length ; // sanftes Prewarm if ( n…" at bounding box center [605, 320] width 383 height 519
click at [535, 458] on div "const newNext = ( newActive + 1 ) % slides . length ; // sanftes Prewarm if ( n…" at bounding box center [605, 320] width 383 height 519
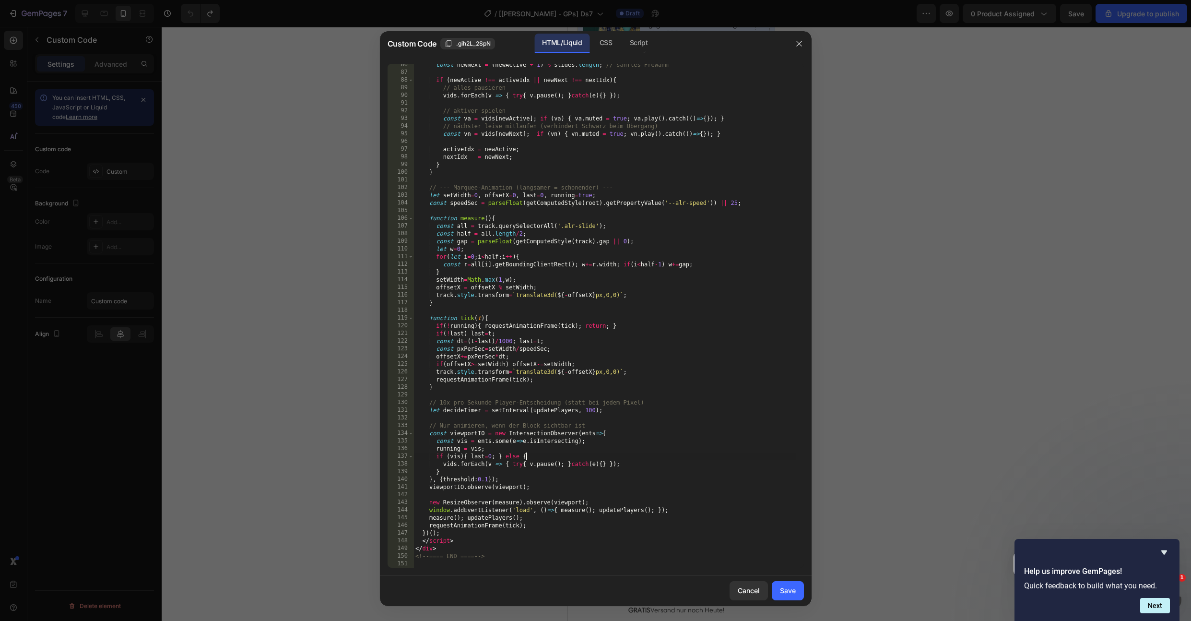
type textarea "if (vis){ last=0; } else {"
paste textarea "running"
click at [633, 471] on div "const newNext = ( newActive + 1 ) % slides . length ; // sanftes Prewarm if ( n…" at bounding box center [605, 320] width 383 height 519
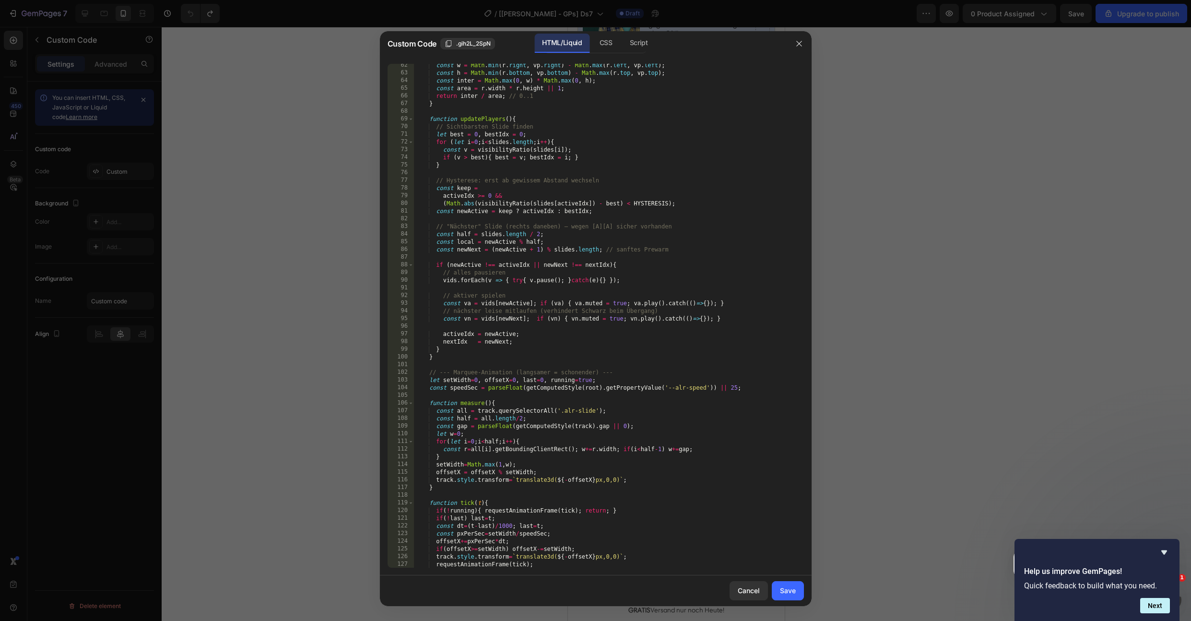
scroll to position [501, 0]
click at [631, 281] on div "const w = Math . min ( r . right , vp . right ) - Math . max ( r . left , vp . …" at bounding box center [605, 320] width 383 height 519
type textarea "// vids.forEach(v => { try{ v.pause(); }catch(e){} });"
click at [780, 587] on div "Save" at bounding box center [788, 590] width 16 height 10
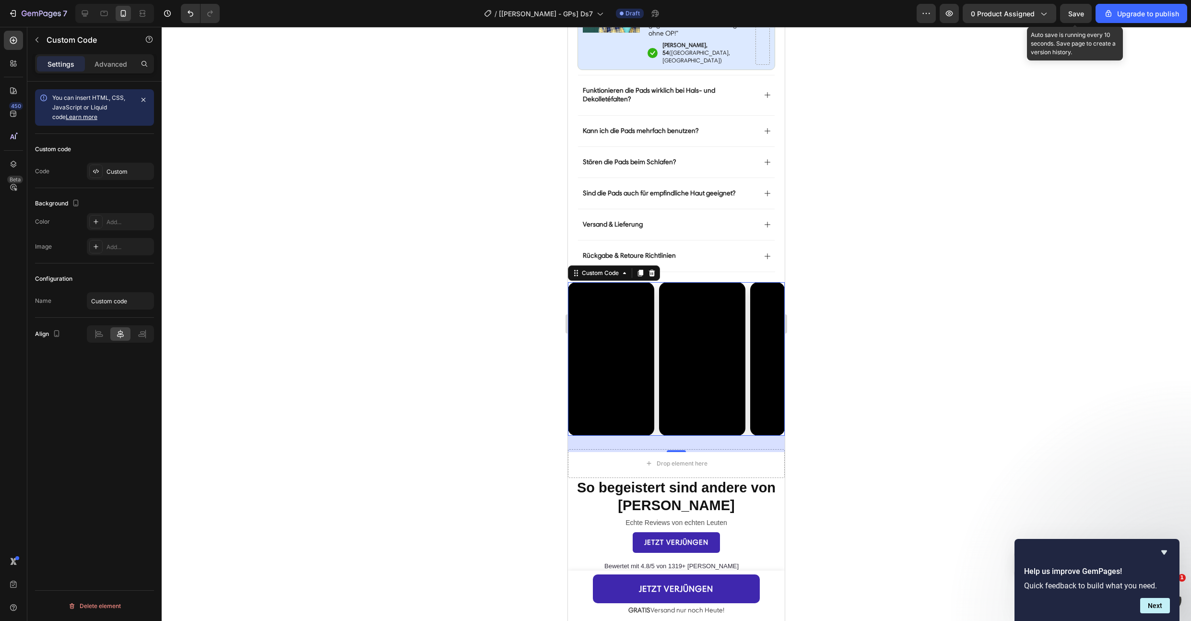
click at [1082, 15] on span "Save" at bounding box center [1076, 14] width 16 height 8
click at [651, 307] on video at bounding box center [611, 359] width 86 height 154
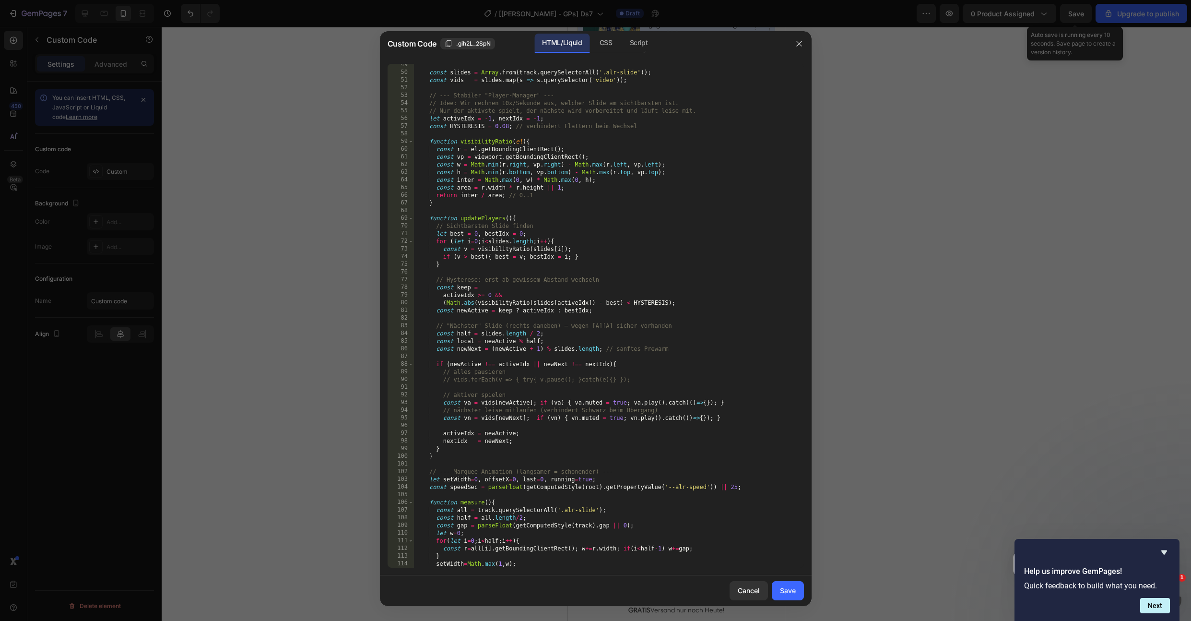
scroll to position [415, 0]
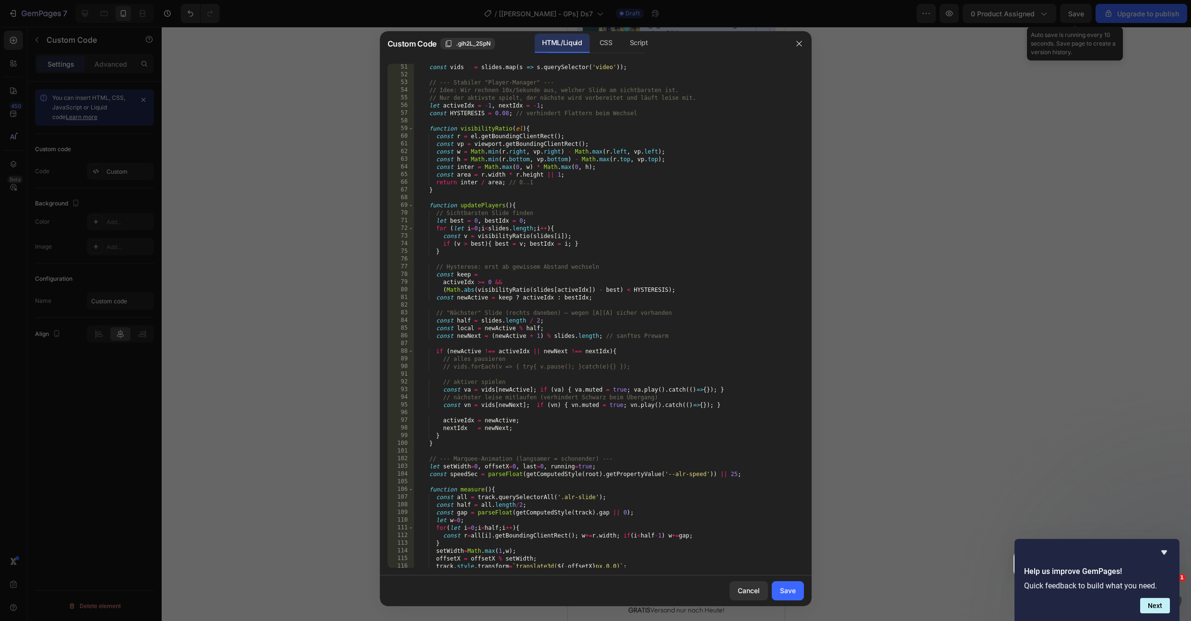
type textarea "// vids.forEach(v => { try{ v.pause(); }catch(e){} });"
drag, startPoint x: 642, startPoint y: 368, endPoint x: 442, endPoint y: 369, distance: 200.1
click at [442, 369] on div "const vids = slides . map ( s => s . querySelector ( 'video' )) ; // --- Stabil…" at bounding box center [605, 322] width 383 height 519
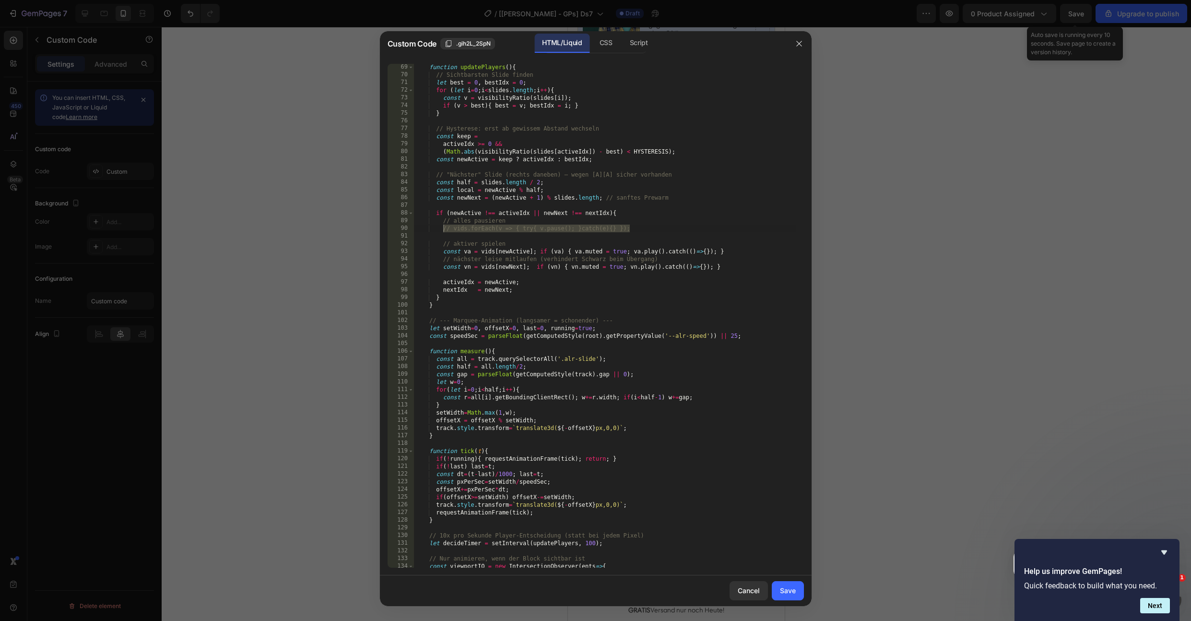
scroll to position [694, 0]
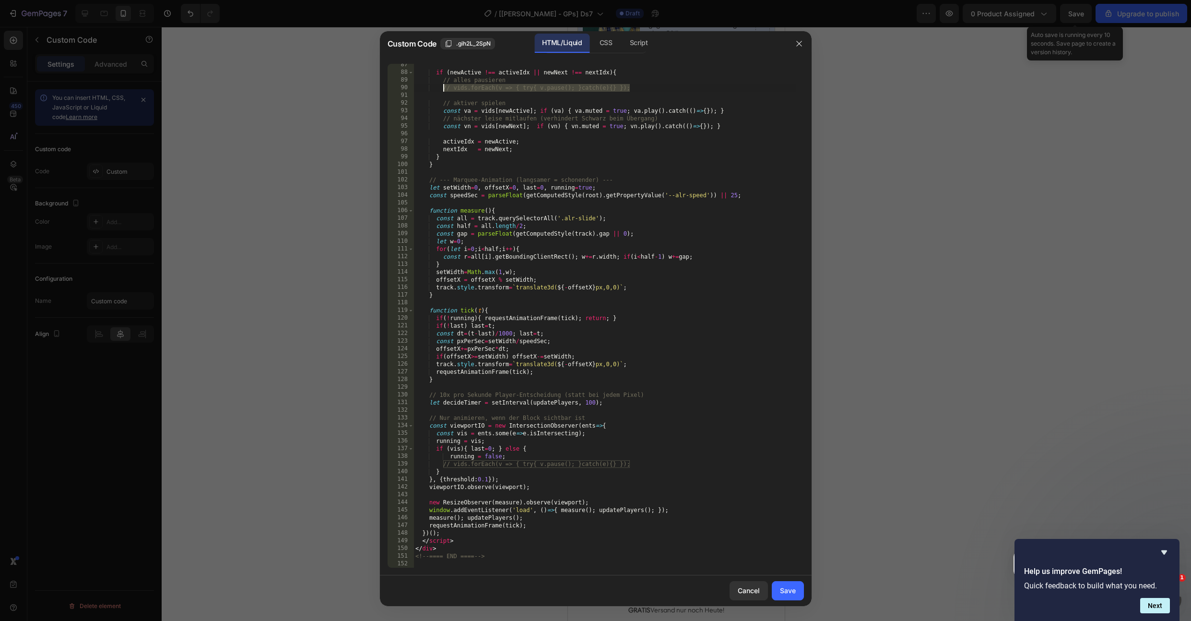
click at [632, 464] on div "if ( newActive !== activeIdx || newNext !== nextIdx ) { // alles pausieren // v…" at bounding box center [605, 320] width 383 height 519
drag, startPoint x: 634, startPoint y: 463, endPoint x: 441, endPoint y: 466, distance: 192.9
click at [441, 466] on div "if ( newActive !== activeIdx || newNext !== nextIdx ) { // alles pausieren // v…" at bounding box center [605, 320] width 383 height 519
